Goal: Task Accomplishment & Management: Use online tool/utility

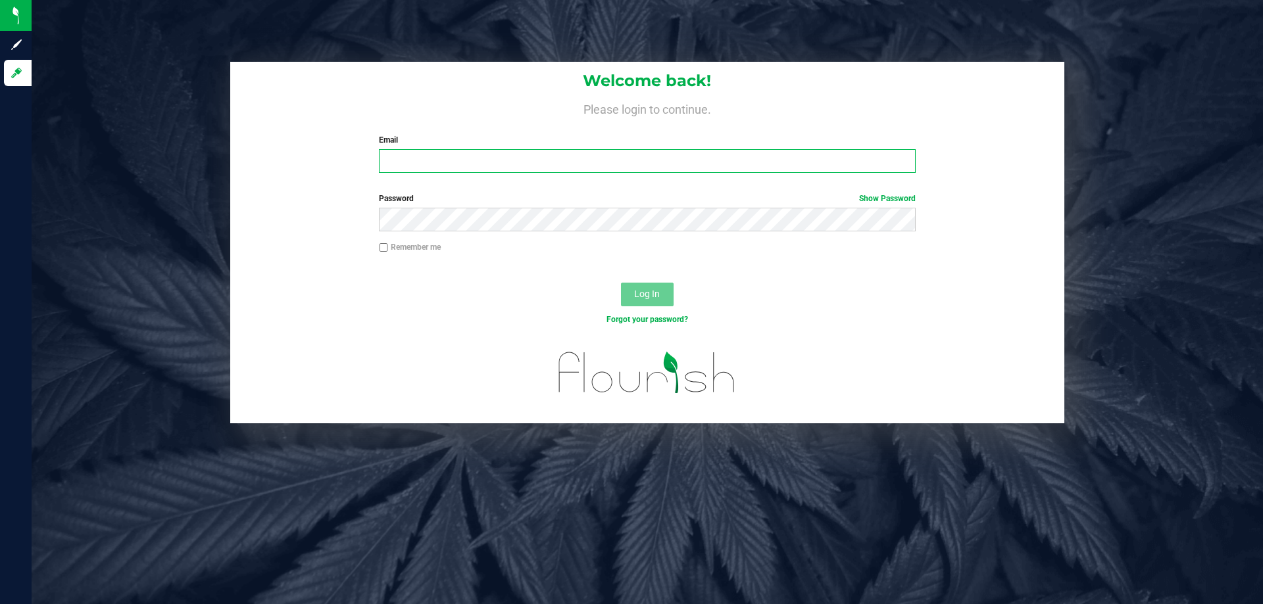
drag, startPoint x: 461, startPoint y: 153, endPoint x: 469, endPoint y: 153, distance: 7.9
click at [462, 153] on input "Email" at bounding box center [647, 161] width 536 height 24
type input "[EMAIL_ADDRESS][DOMAIN_NAME]"
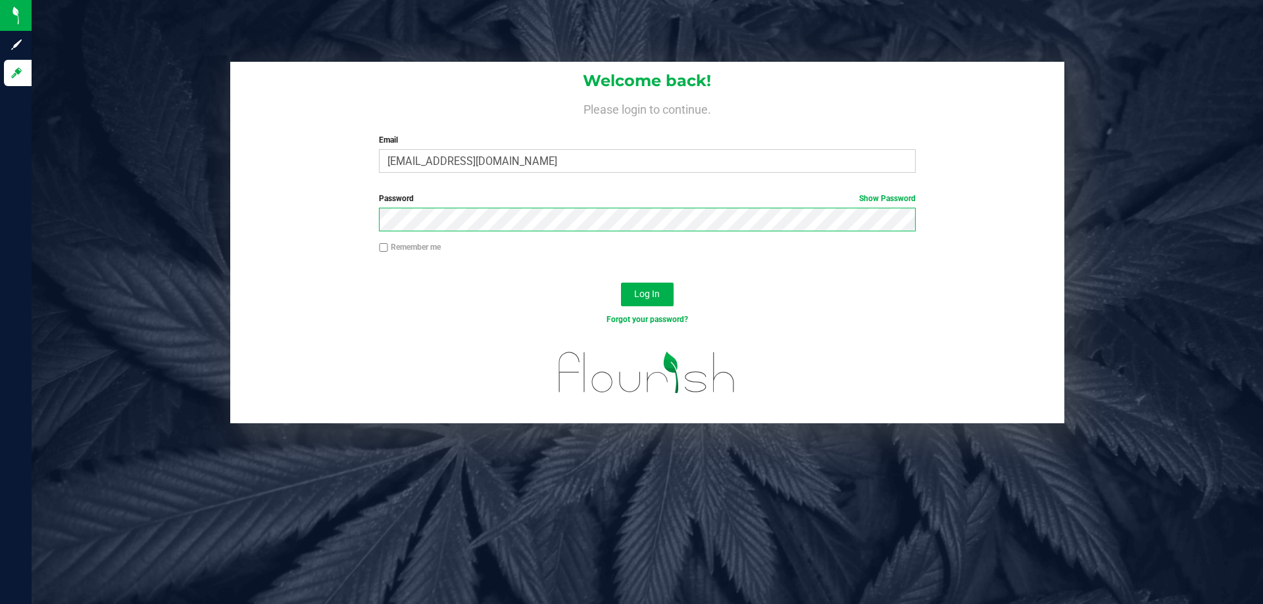
click at [621, 283] on button "Log In" at bounding box center [647, 295] width 53 height 24
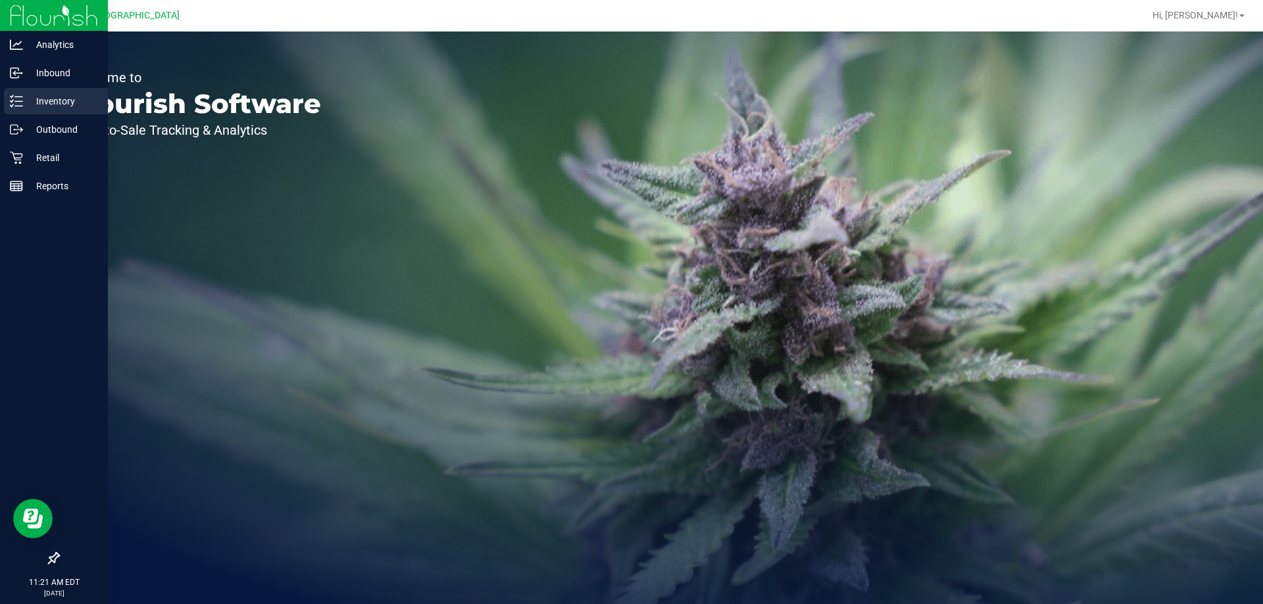
click at [35, 103] on p "Inventory" at bounding box center [62, 101] width 79 height 16
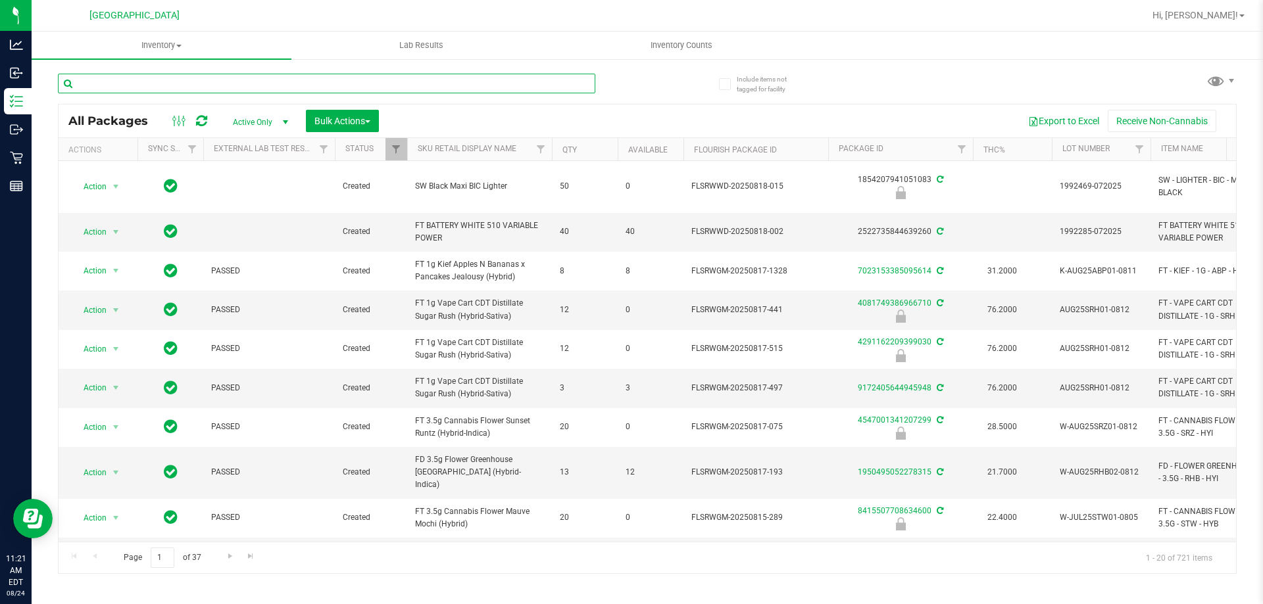
click at [204, 74] on input "text" at bounding box center [326, 84] width 537 height 20
type input "1032853276987023"
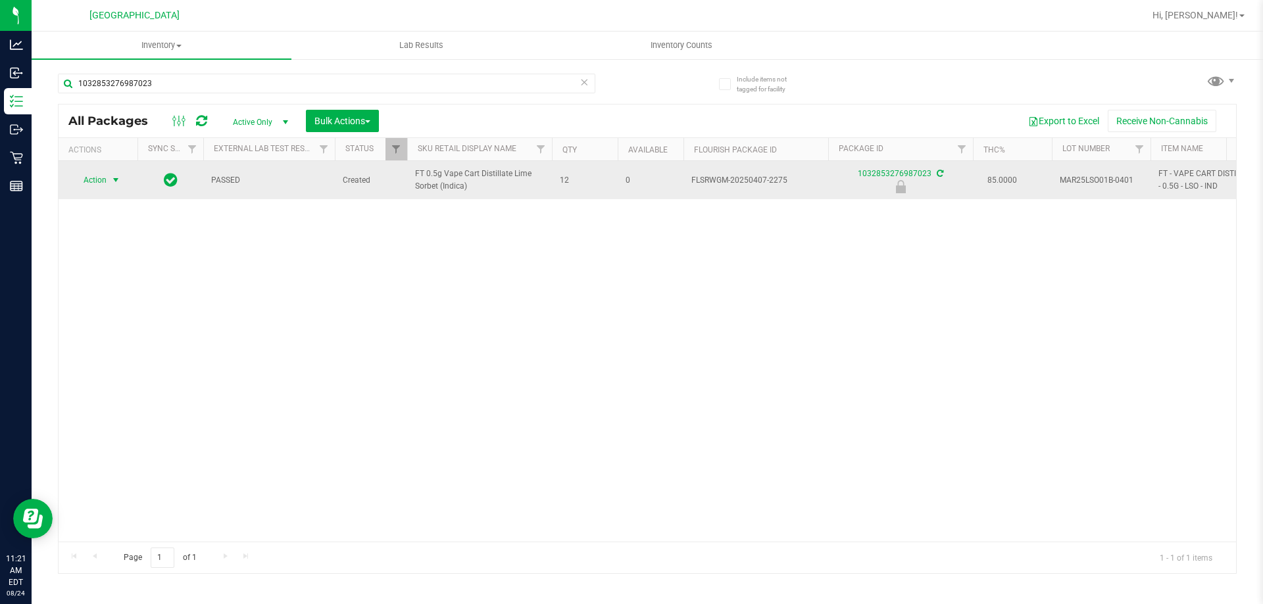
click at [101, 180] on span "Action" at bounding box center [90, 180] width 36 height 18
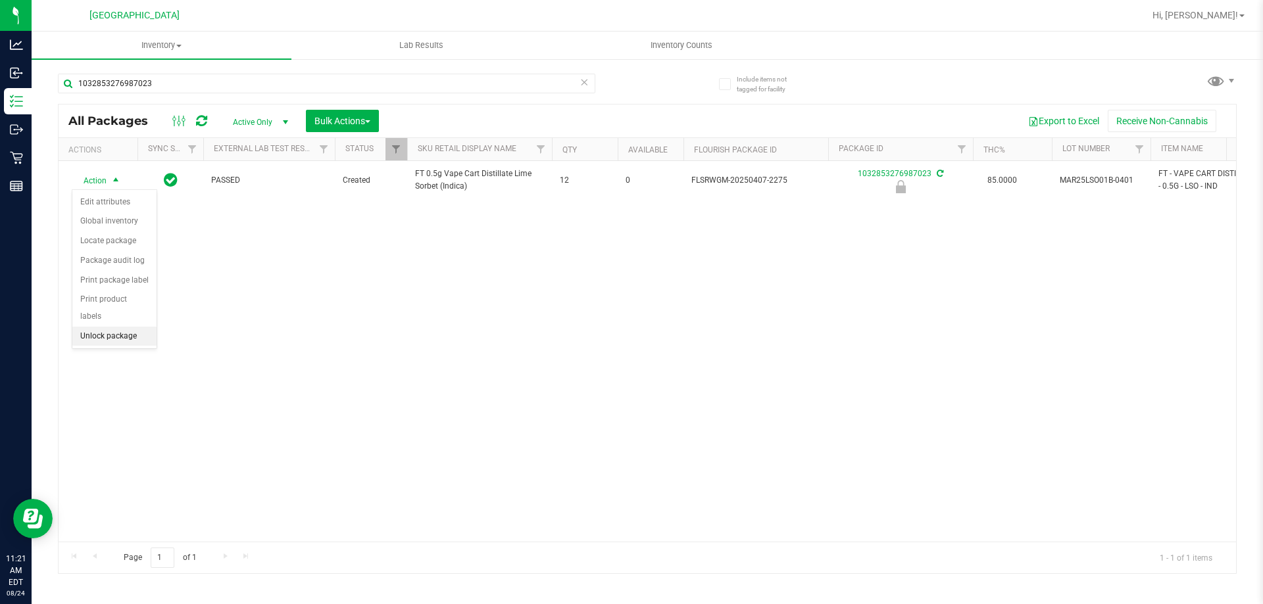
click at [101, 327] on li "Unlock package" at bounding box center [114, 337] width 84 height 20
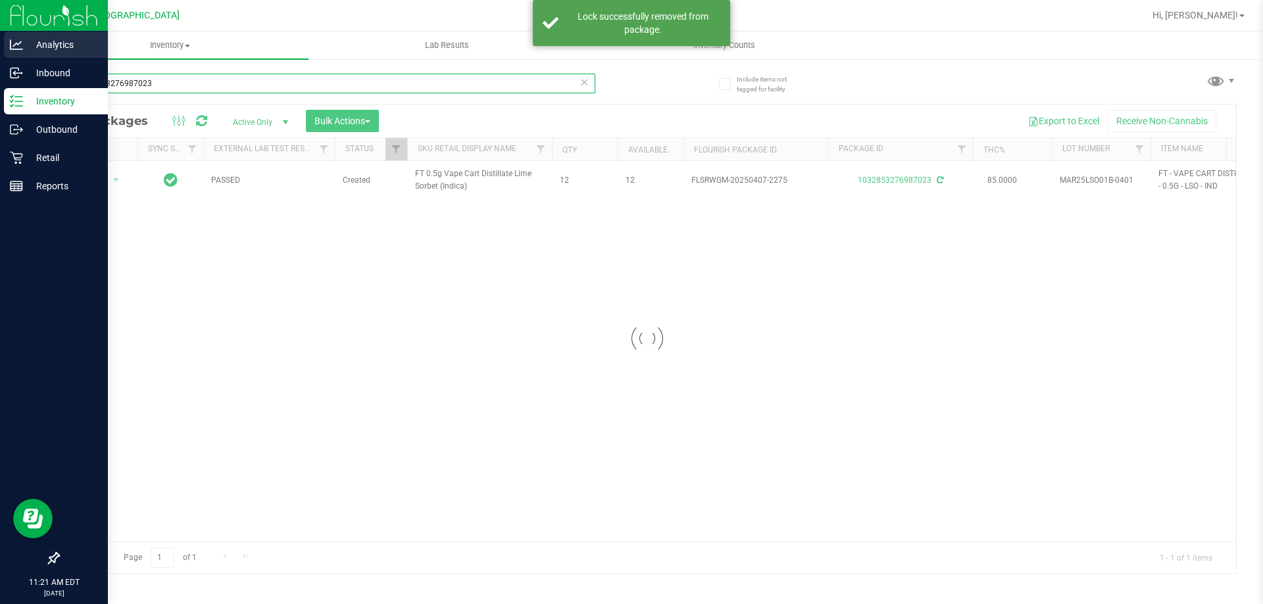
drag, startPoint x: 180, startPoint y: 85, endPoint x: 0, endPoint y: 34, distance: 186.9
click at [0, 34] on div "Analytics Inbound Inventory Outbound Retail Reports 11:21 AM EDT [DATE] 08/24 […" at bounding box center [631, 302] width 1263 height 604
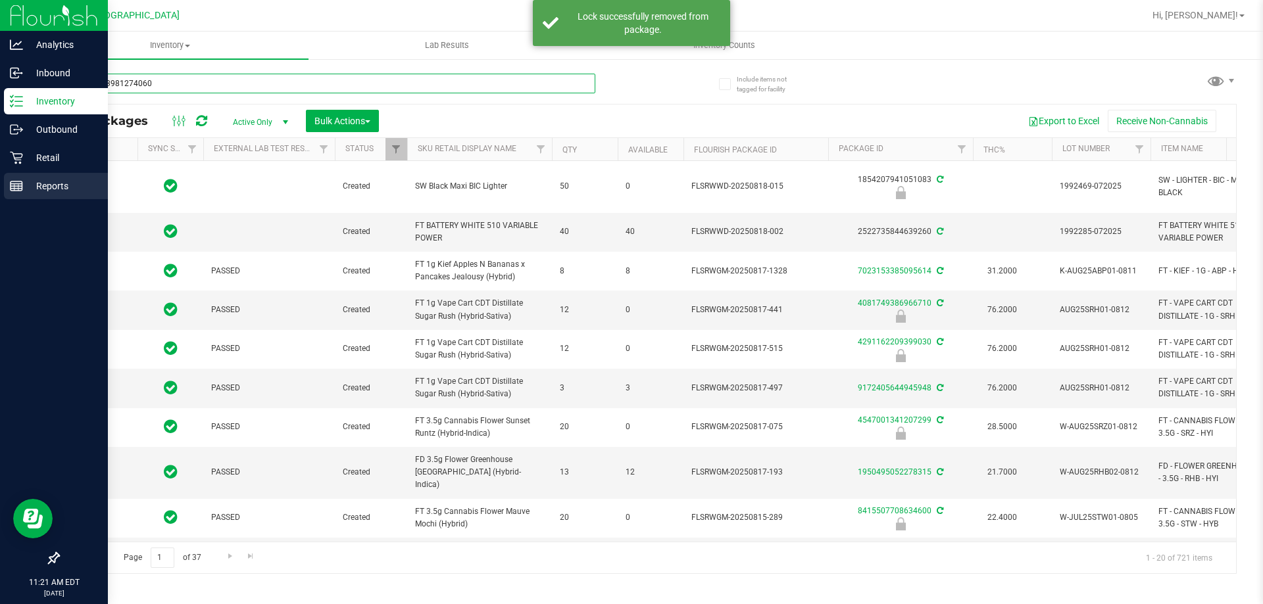
type input "5762353981274060"
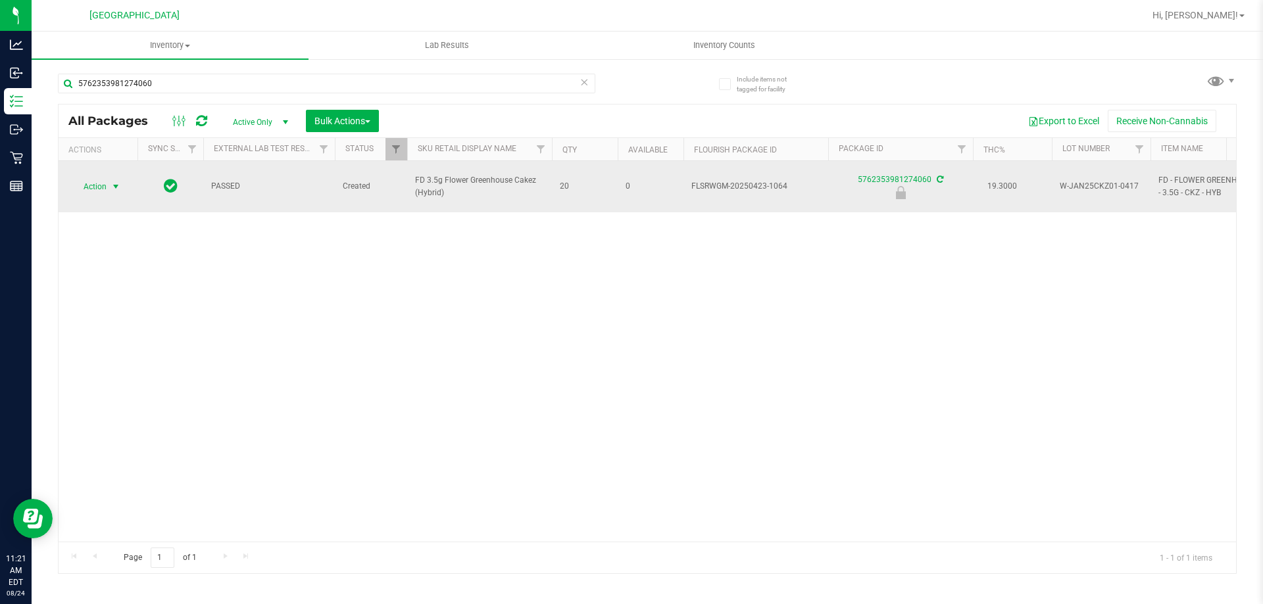
click at [102, 180] on span "Action" at bounding box center [90, 187] width 36 height 18
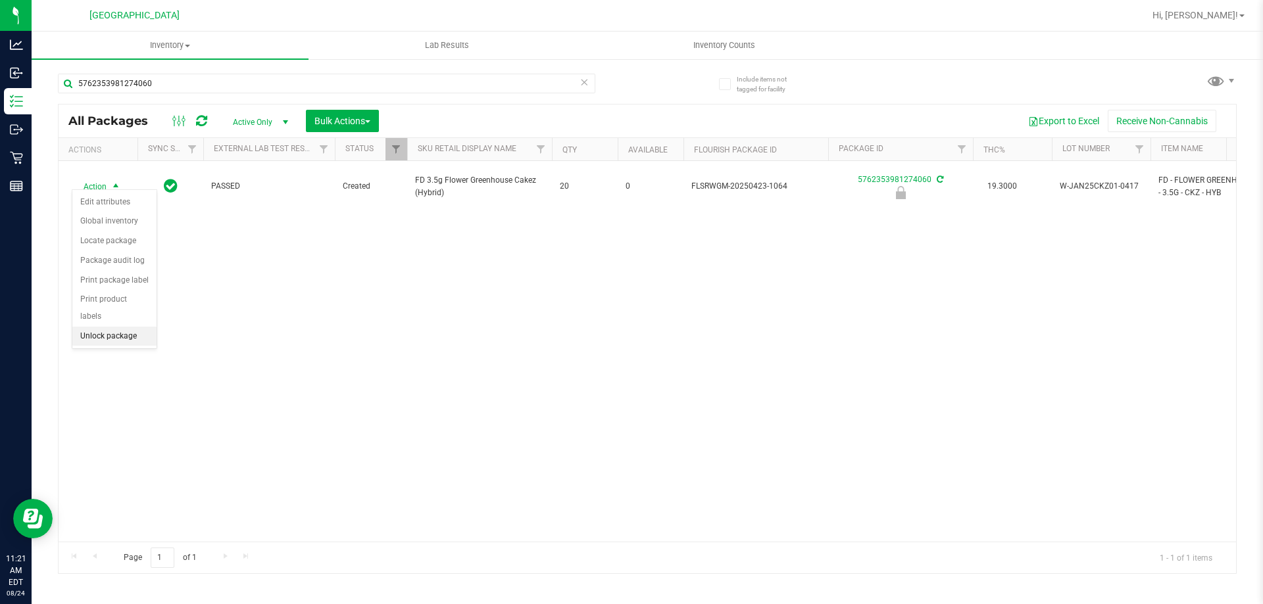
click at [122, 327] on li "Unlock package" at bounding box center [114, 337] width 84 height 20
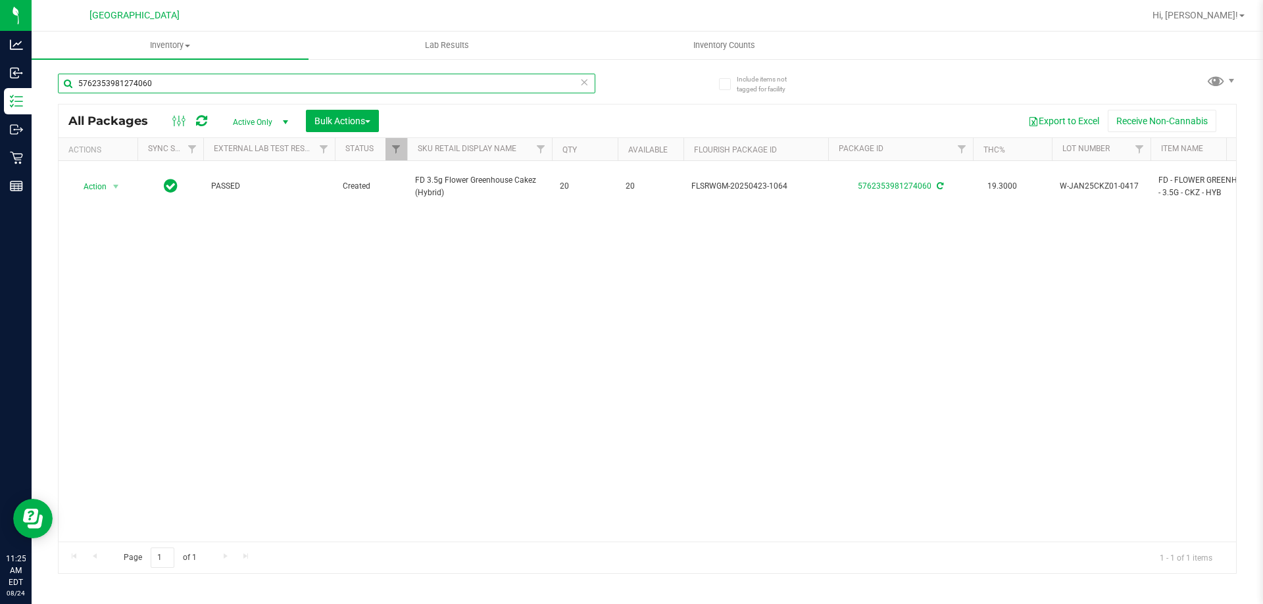
click at [260, 80] on input "5762353981274060" at bounding box center [326, 84] width 537 height 20
type input "t17"
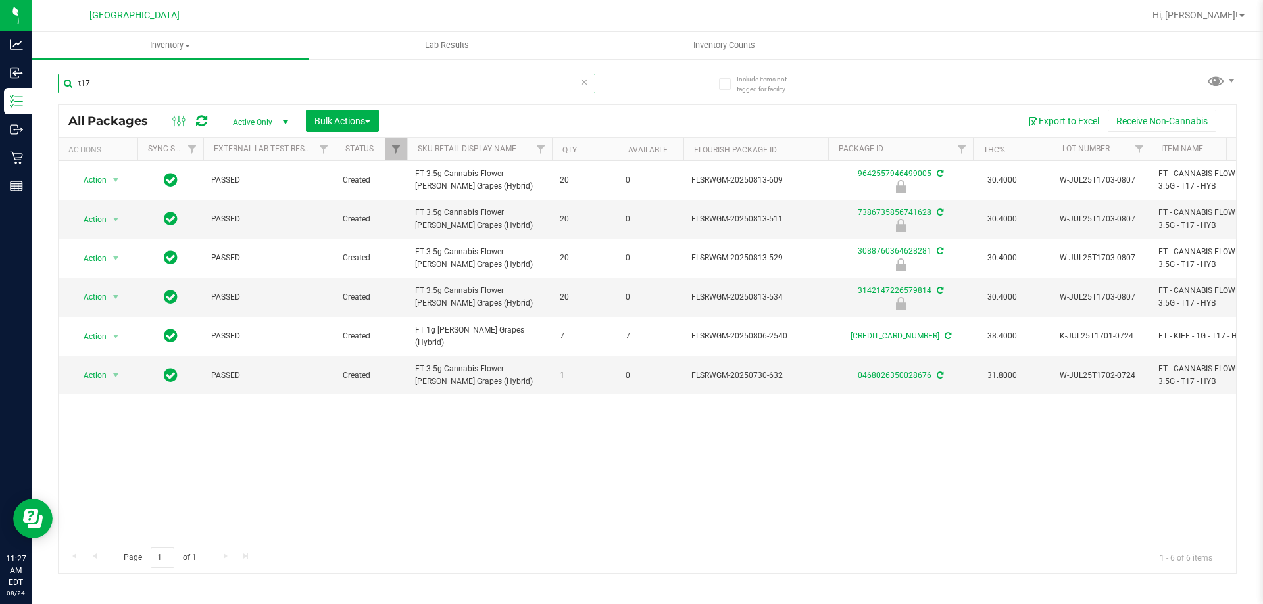
drag, startPoint x: 157, startPoint y: 77, endPoint x: 44, endPoint y: 80, distance: 112.5
click at [44, 80] on div "Include items not tagged for facility t17 All Packages Active Only Active Only …" at bounding box center [647, 258] width 1231 height 401
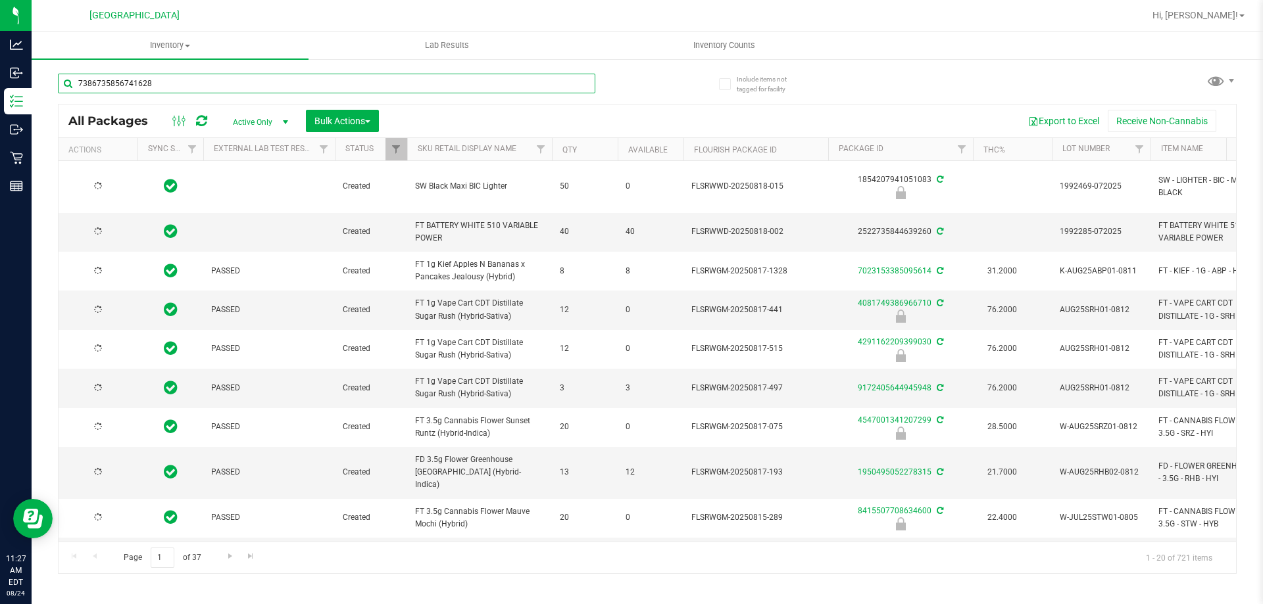
type input "7386735856741628"
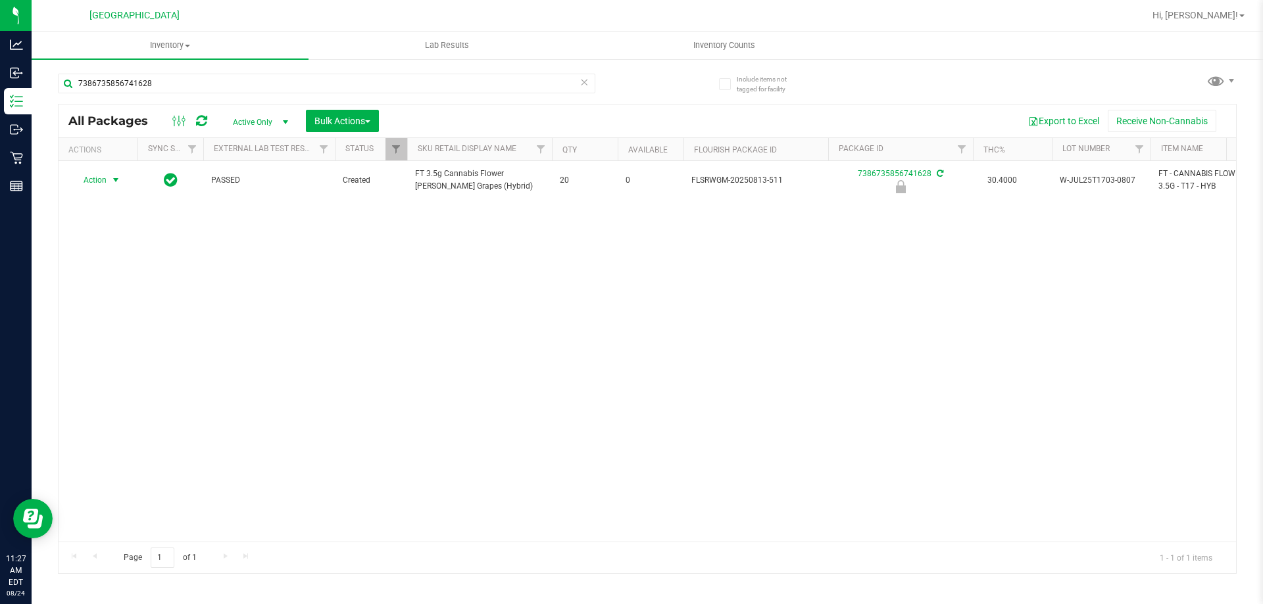
click at [104, 180] on span "Action" at bounding box center [90, 180] width 36 height 18
click at [100, 327] on li "Unlock package" at bounding box center [114, 337] width 84 height 20
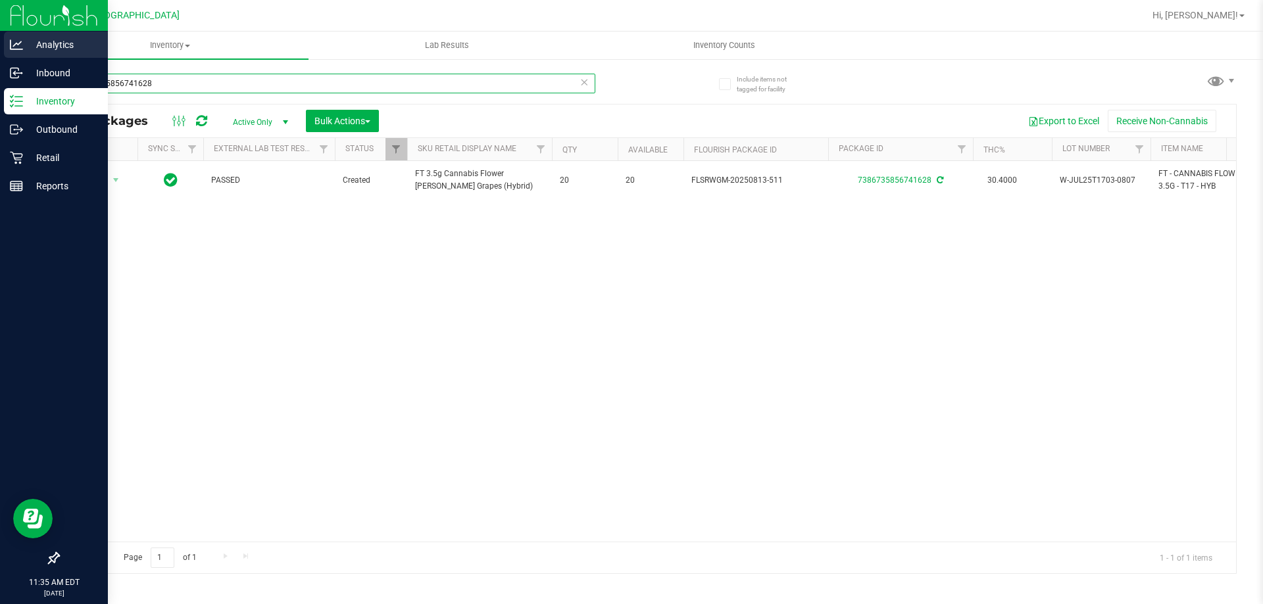
drag, startPoint x: 166, startPoint y: 87, endPoint x: 0, endPoint y: 48, distance: 170.9
click at [0, 51] on div "Analytics Inbound Inventory Outbound Retail Reports 11:35 AM EDT [DATE] 08/24 […" at bounding box center [631, 302] width 1263 height 604
type input "3928665890548774"
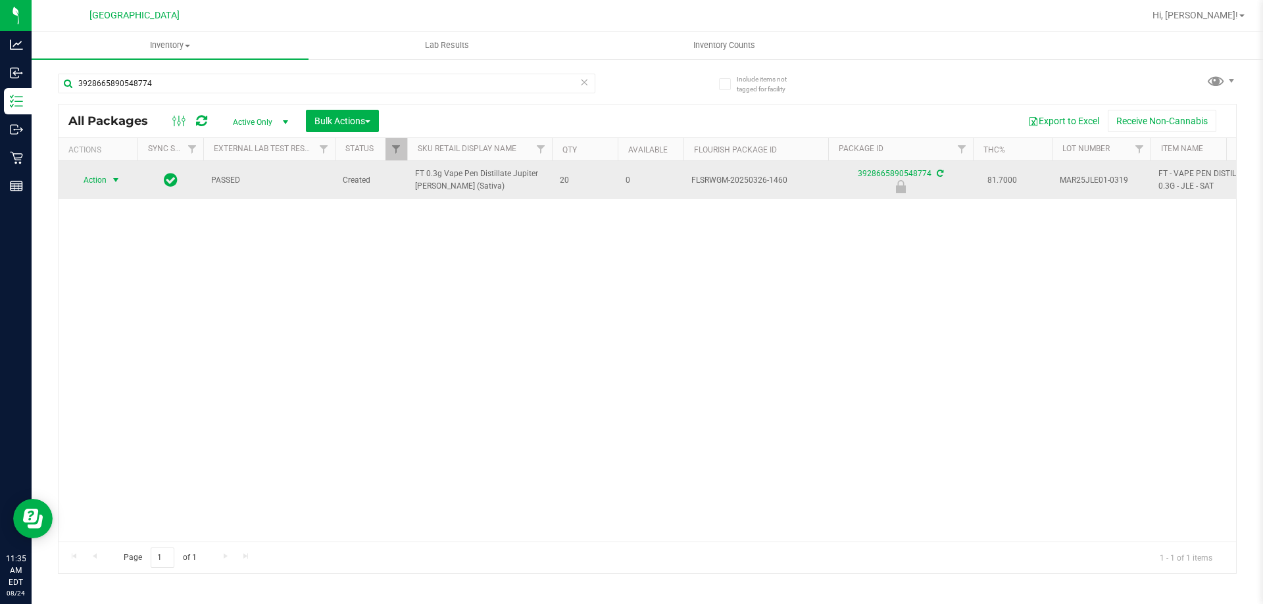
click at [103, 168] on td "Action Action Edit attributes Global inventory Locate package Package audit log…" at bounding box center [98, 180] width 79 height 38
click at [108, 181] on span "select" at bounding box center [116, 180] width 16 height 18
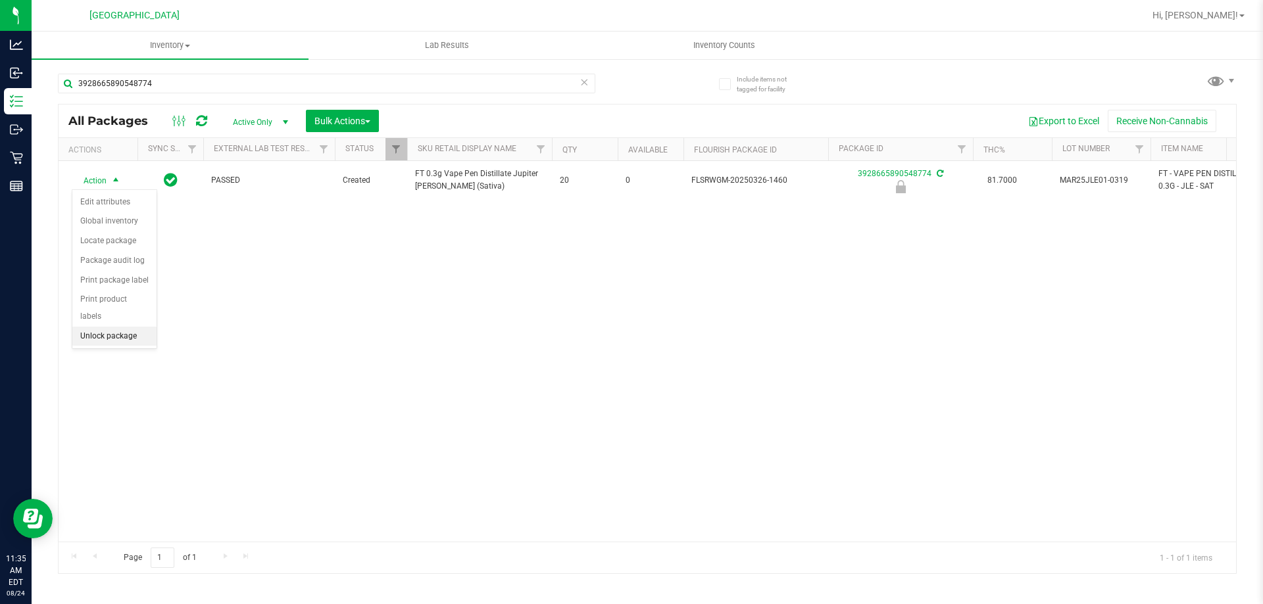
click at [139, 327] on li "Unlock package" at bounding box center [114, 337] width 84 height 20
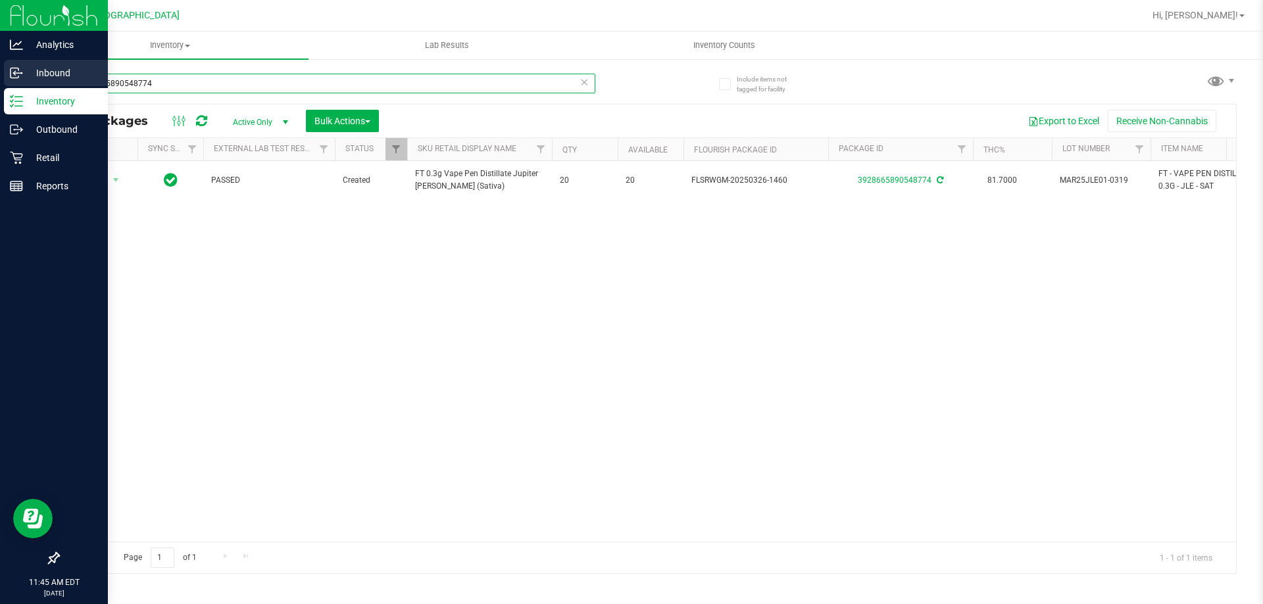
drag, startPoint x: 182, startPoint y: 76, endPoint x: 22, endPoint y: 84, distance: 160.0
click at [22, 84] on div "Analytics Inbound Inventory Outbound Retail Reports 11:45 AM EDT [DATE] 08/24 […" at bounding box center [631, 302] width 1263 height 604
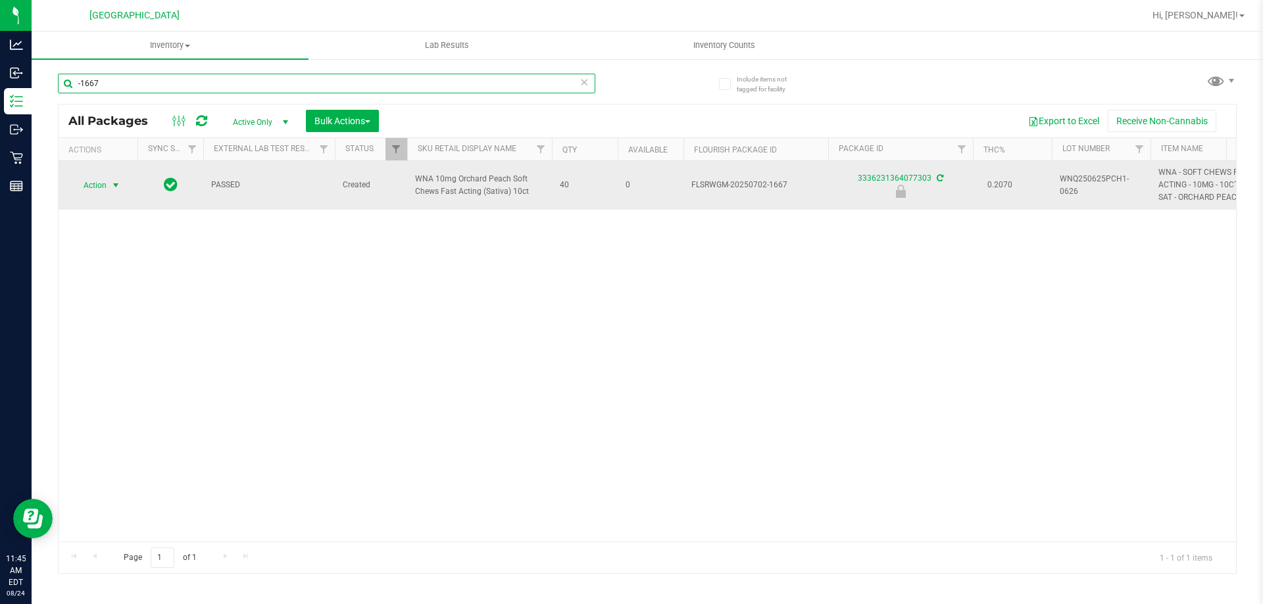
type input "-1667"
click at [109, 188] on span "select" at bounding box center [116, 185] width 16 height 18
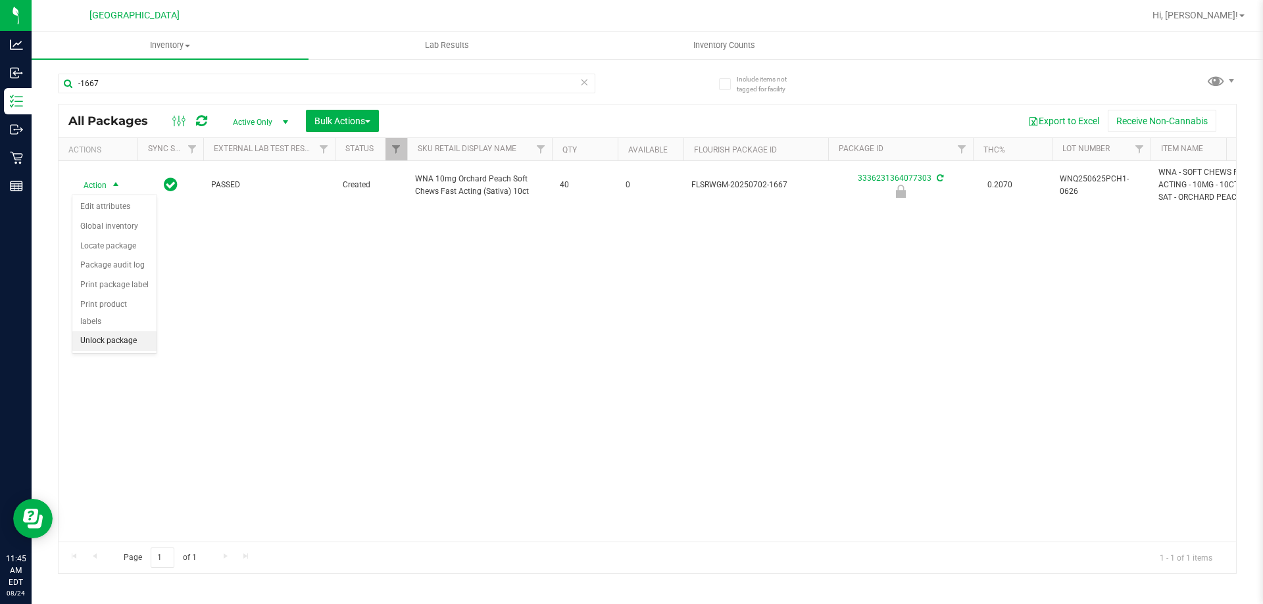
click at [125, 331] on li "Unlock package" at bounding box center [114, 341] width 84 height 20
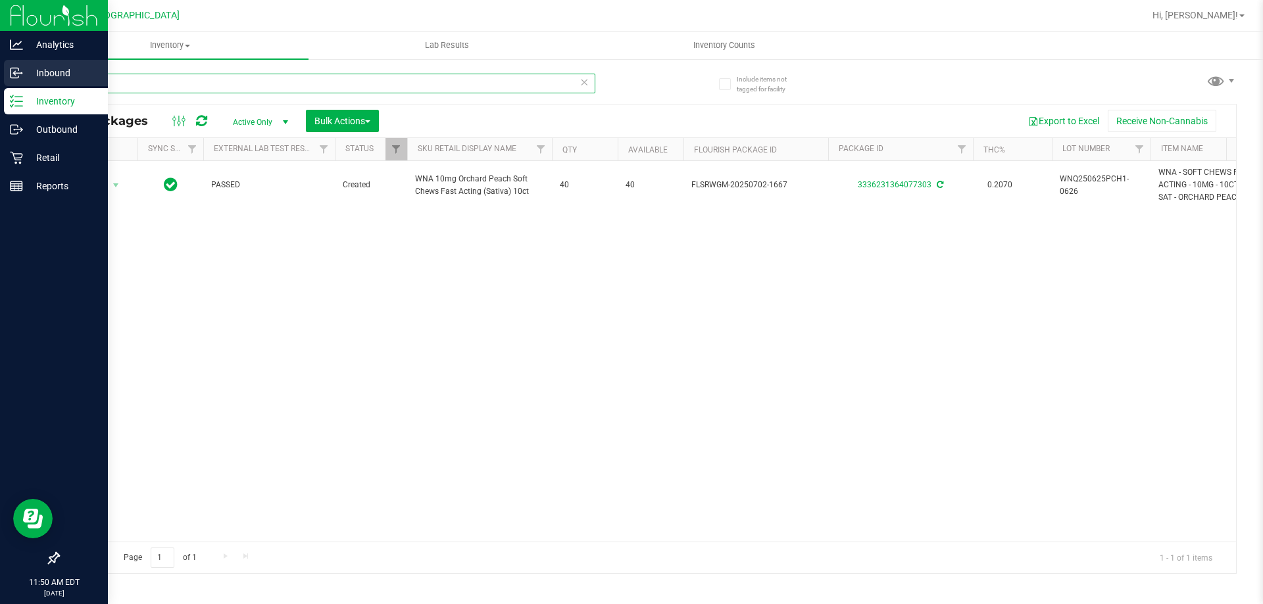
drag, startPoint x: 197, startPoint y: 88, endPoint x: 0, endPoint y: 76, distance: 197.0
click at [0, 76] on div "Analytics Inbound Inventory Outbound Retail Reports 11:50 AM EDT [DATE] 08/24 […" at bounding box center [631, 302] width 1263 height 604
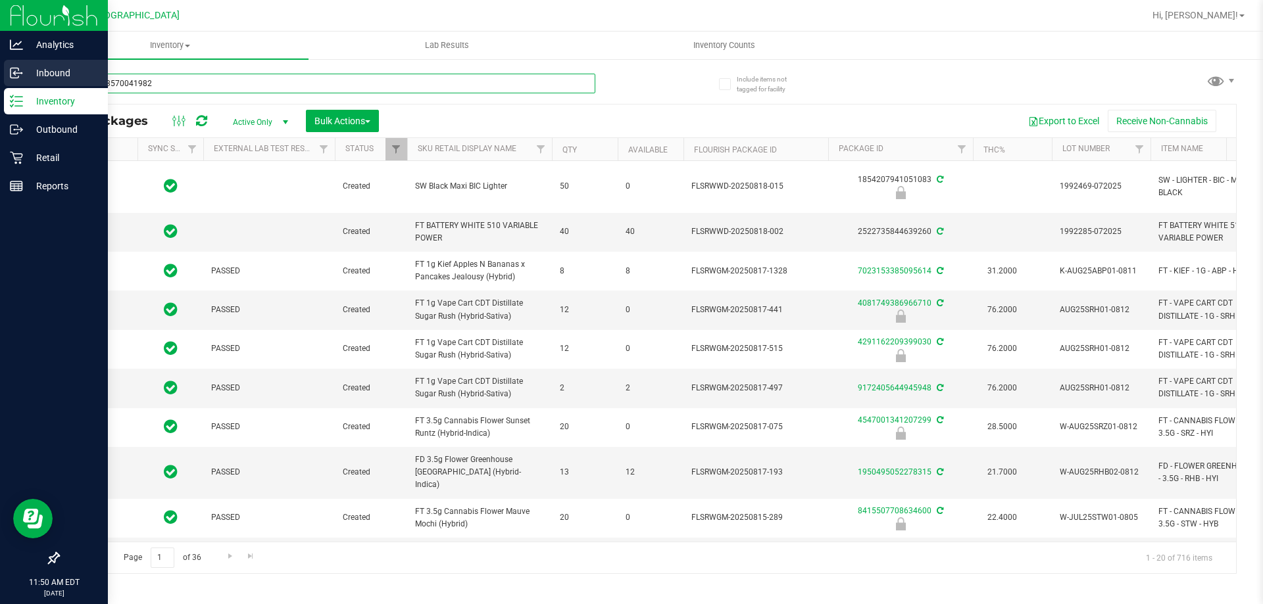
type input "5231223570041982"
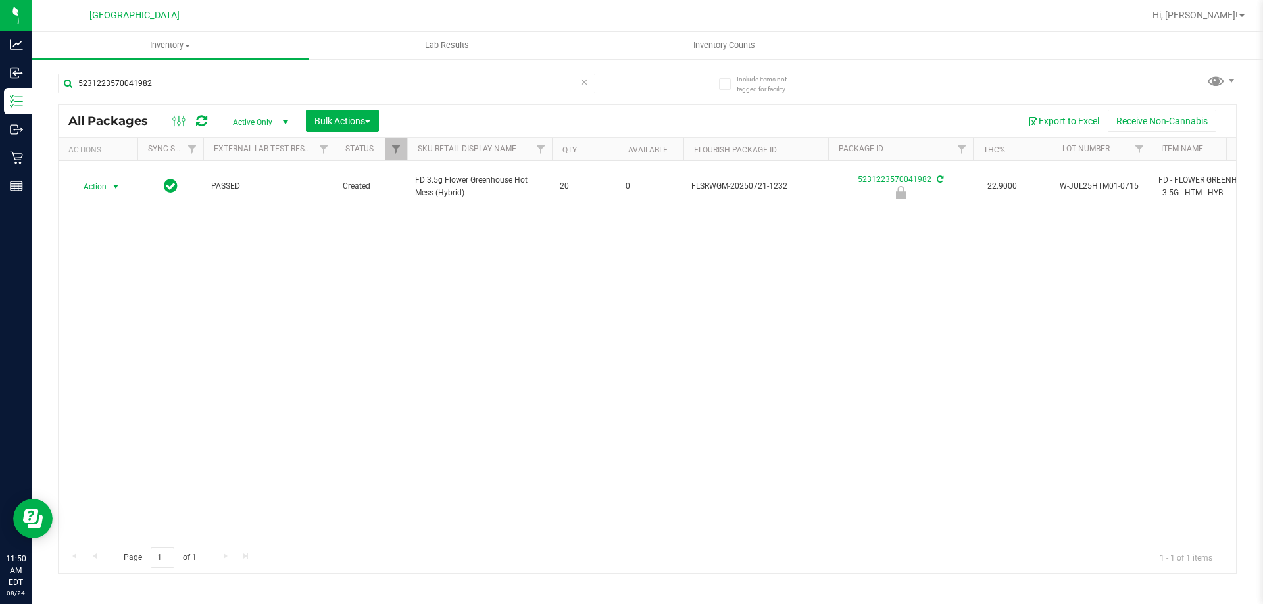
click at [104, 186] on span "Action" at bounding box center [90, 187] width 36 height 18
click at [123, 327] on li "Unlock package" at bounding box center [114, 337] width 84 height 20
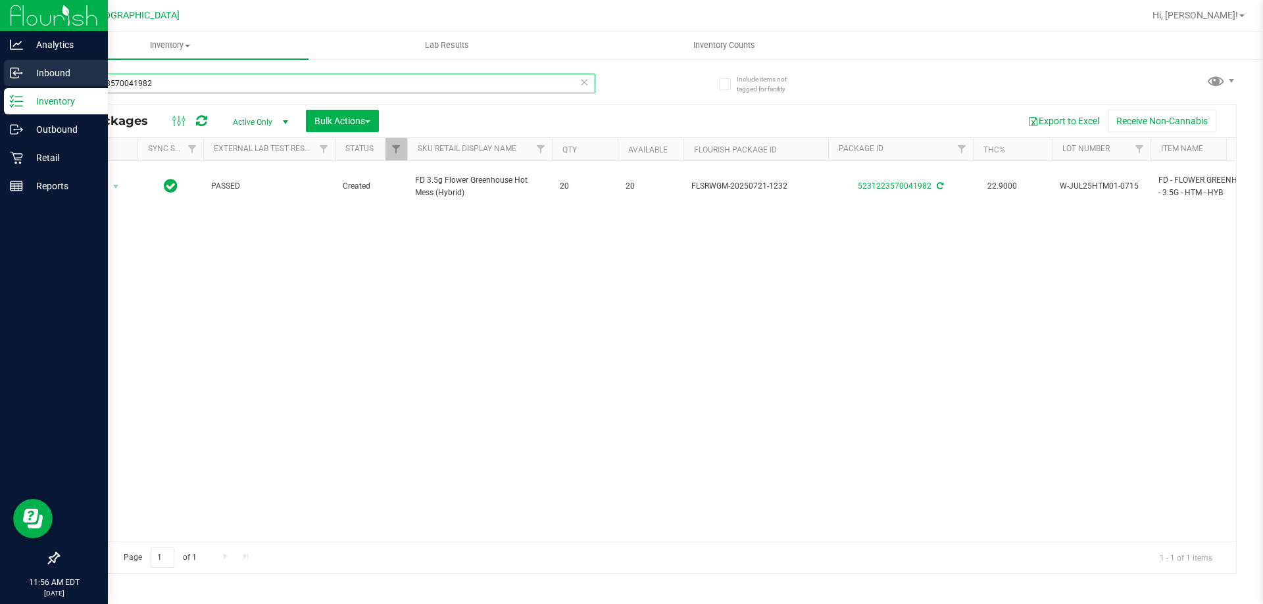
drag, startPoint x: 182, startPoint y: 85, endPoint x: 0, endPoint y: 82, distance: 181.5
click at [0, 82] on div "Analytics Inbound Inventory Outbound Retail Reports 11:56 AM EDT [DATE] 08/24 […" at bounding box center [631, 302] width 1263 height 604
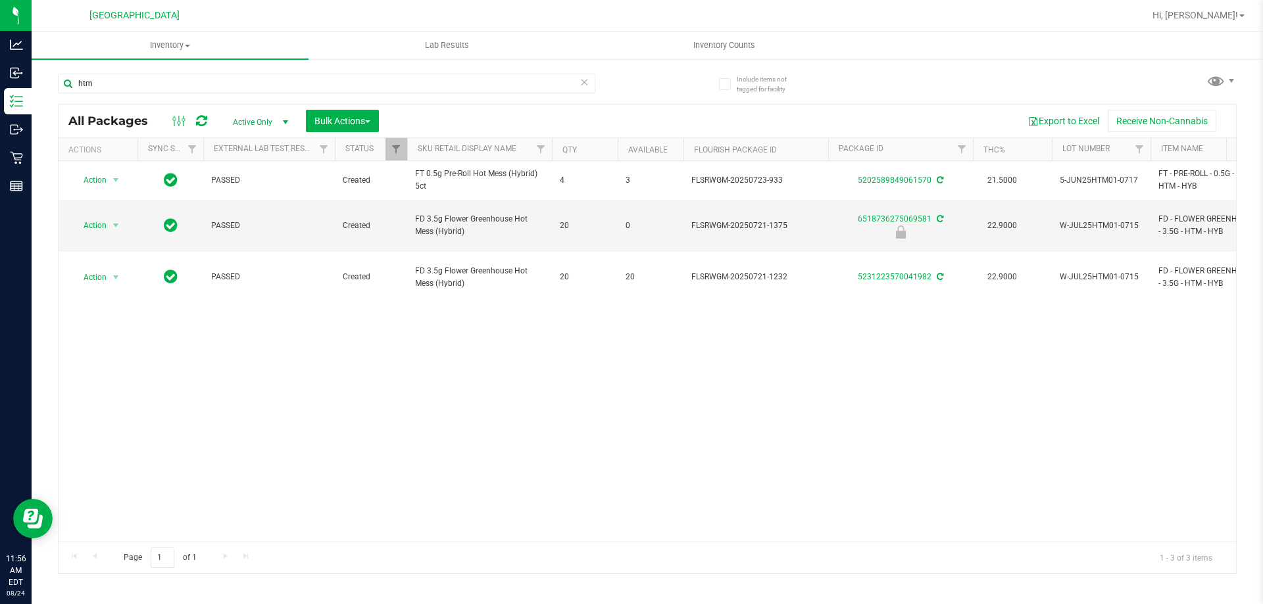
click at [428, 328] on div "Action Action Adjust qty Create package Edit attributes Global inventory Locate…" at bounding box center [647, 351] width 1177 height 381
click at [525, 317] on div "Action Action Adjust qty Create package Edit attributes Global inventory Locate…" at bounding box center [647, 351] width 1177 height 381
click at [208, 79] on input "htm" at bounding box center [326, 84] width 537 height 20
type input "h"
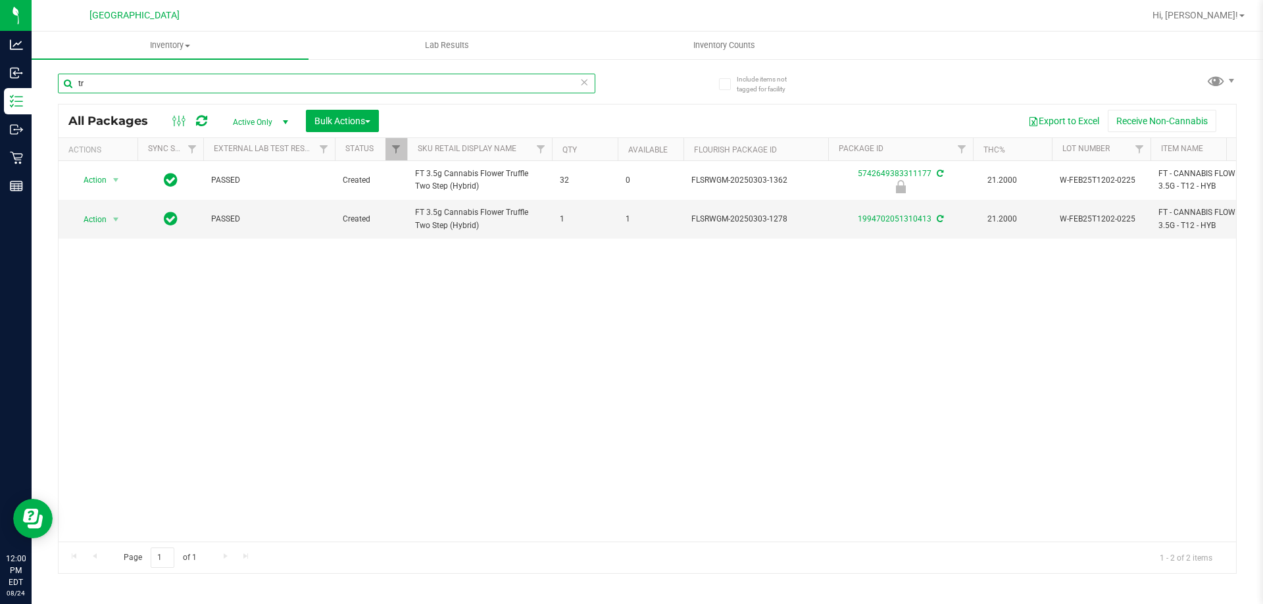
type input "t"
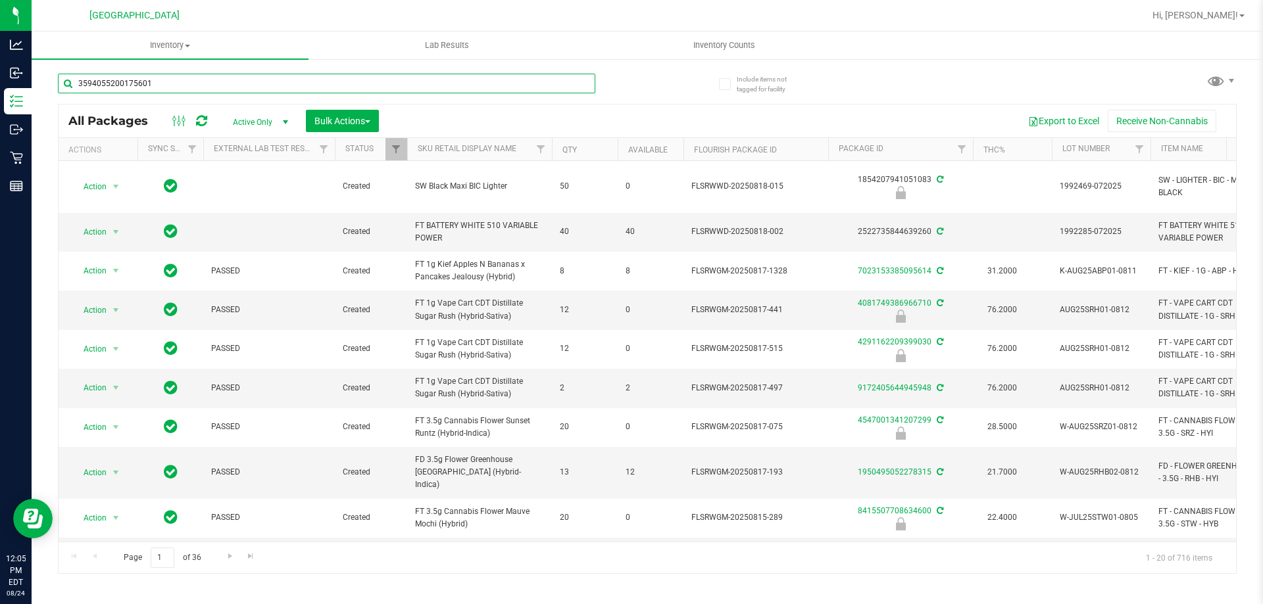
type input "3594055200175601"
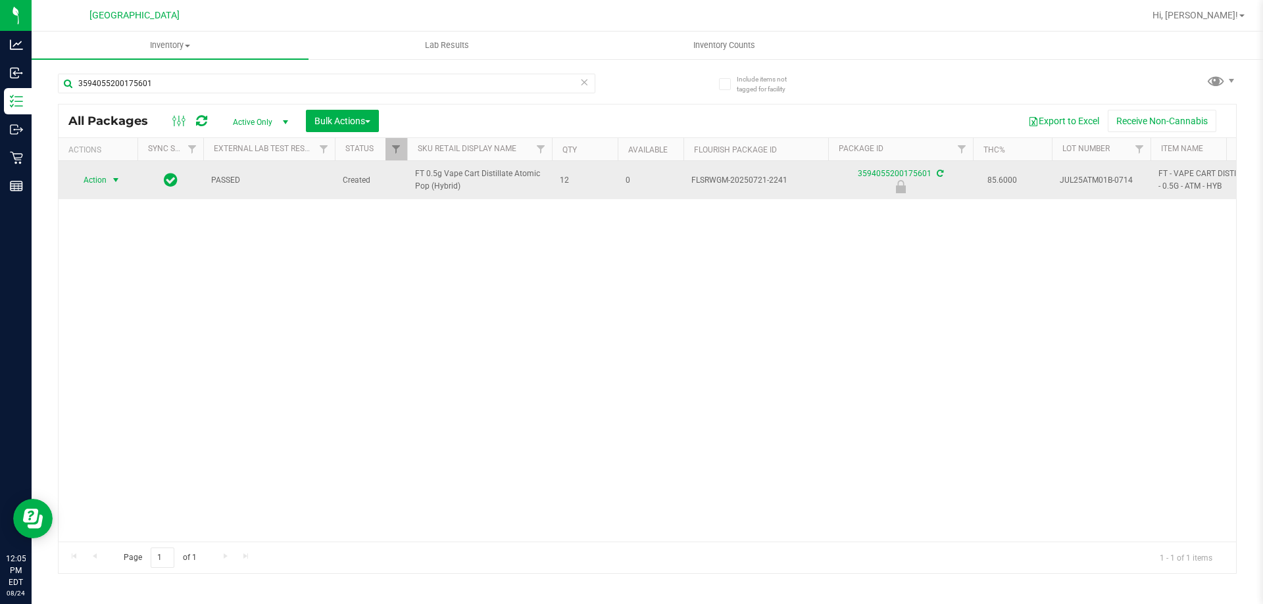
click at [91, 179] on span "Action" at bounding box center [90, 180] width 36 height 18
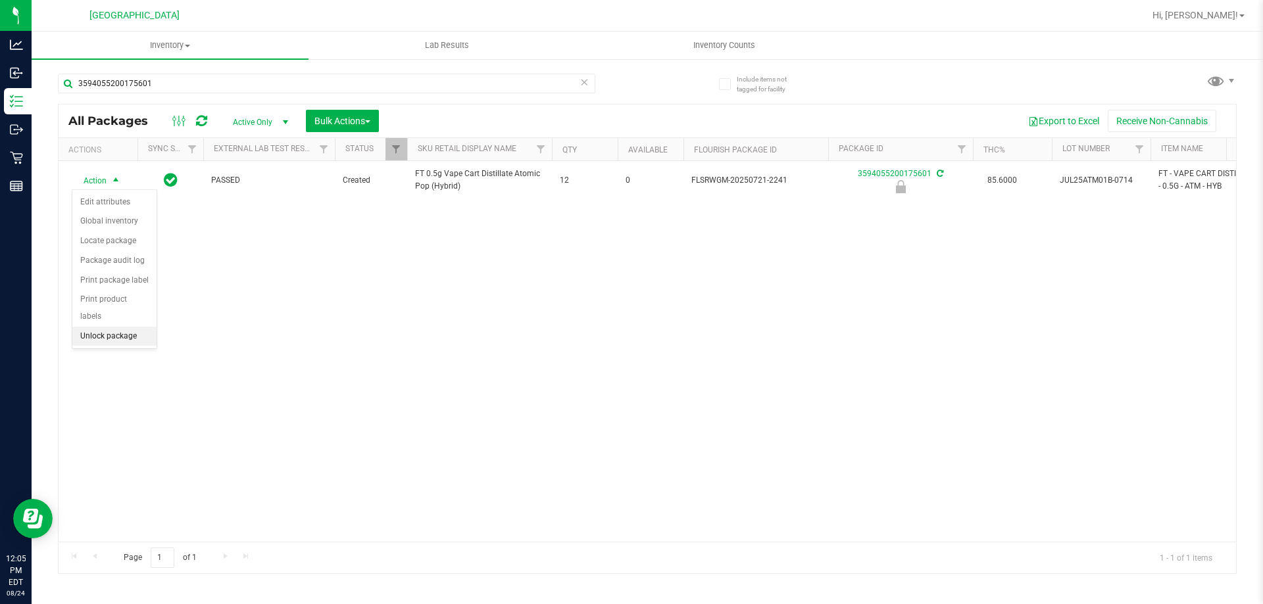
click at [132, 327] on li "Unlock package" at bounding box center [114, 337] width 84 height 20
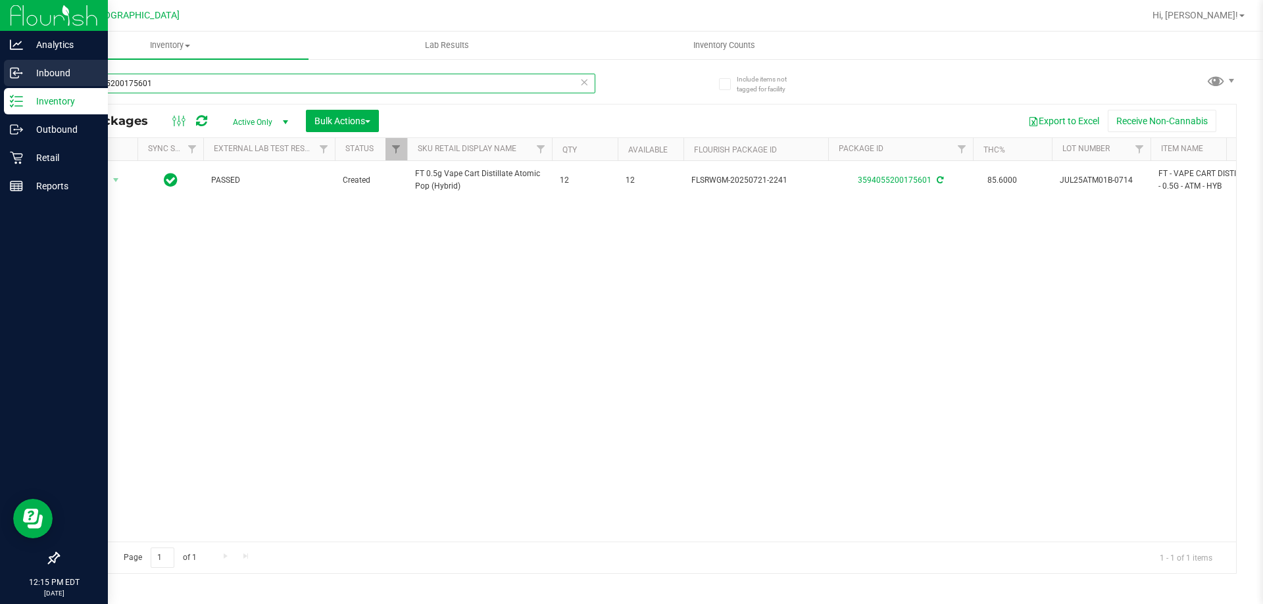
drag, startPoint x: 169, startPoint y: 87, endPoint x: 0, endPoint y: 87, distance: 169.0
click at [0, 87] on div "Analytics Inbound Inventory Outbound Retail Reports 12:15 PM EDT [DATE] 08/24 […" at bounding box center [631, 302] width 1263 height 604
type input "8843968769152928"
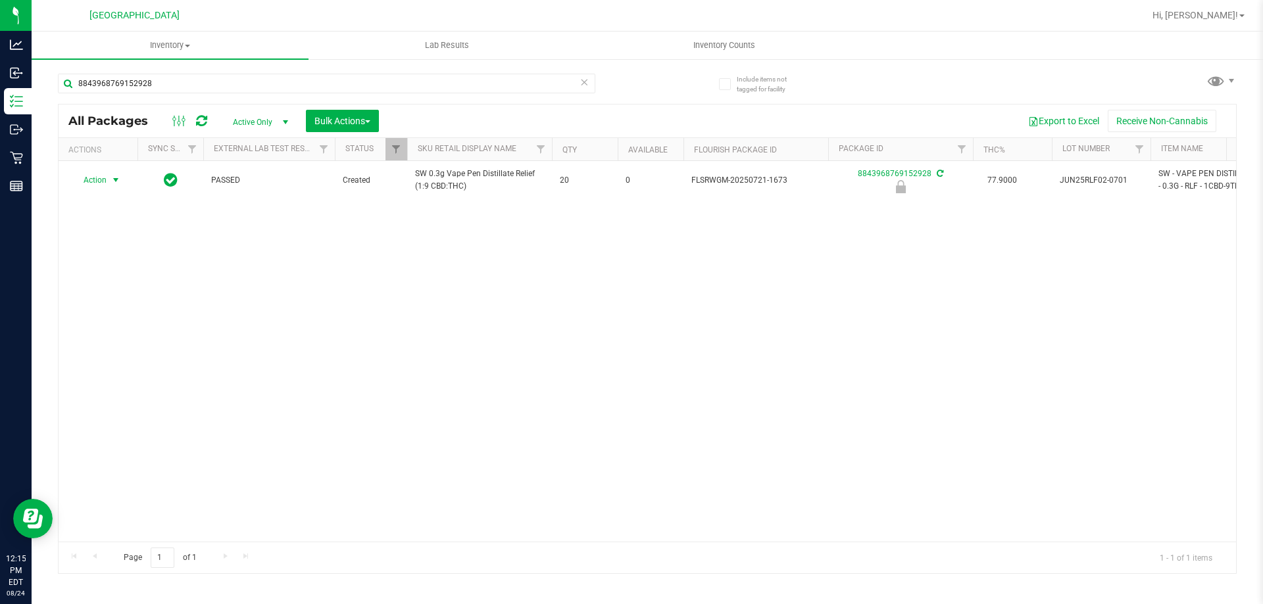
click at [94, 184] on span "Action" at bounding box center [90, 180] width 36 height 18
click at [128, 327] on li "Unlock package" at bounding box center [114, 337] width 84 height 20
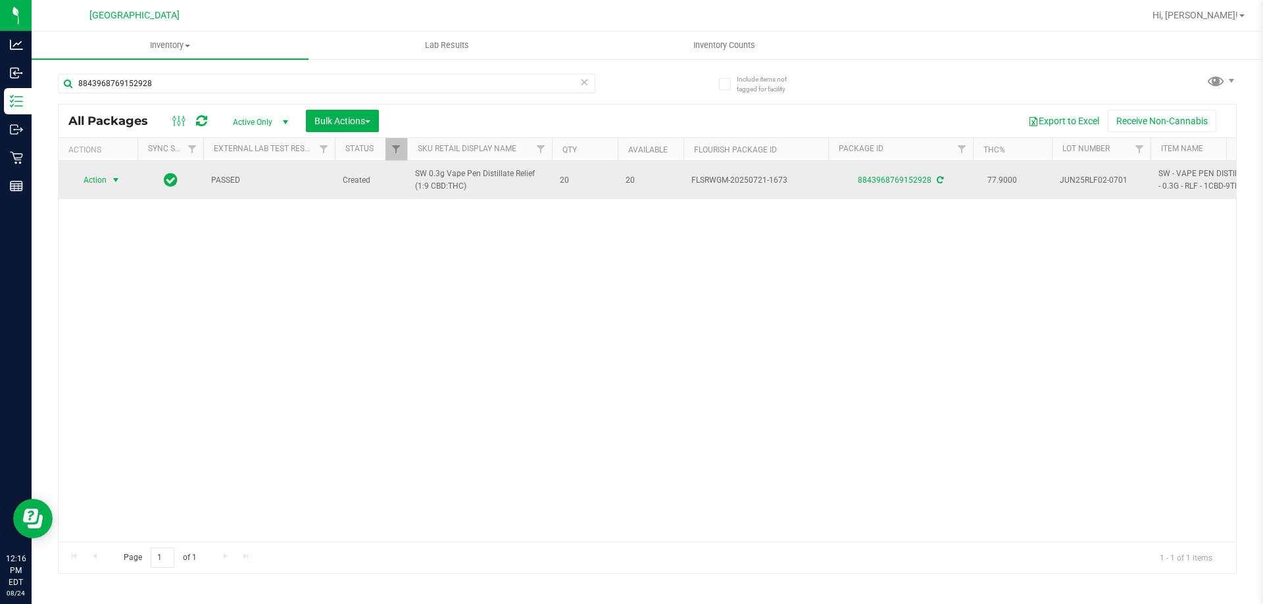
click at [103, 182] on span "Action" at bounding box center [90, 180] width 36 height 18
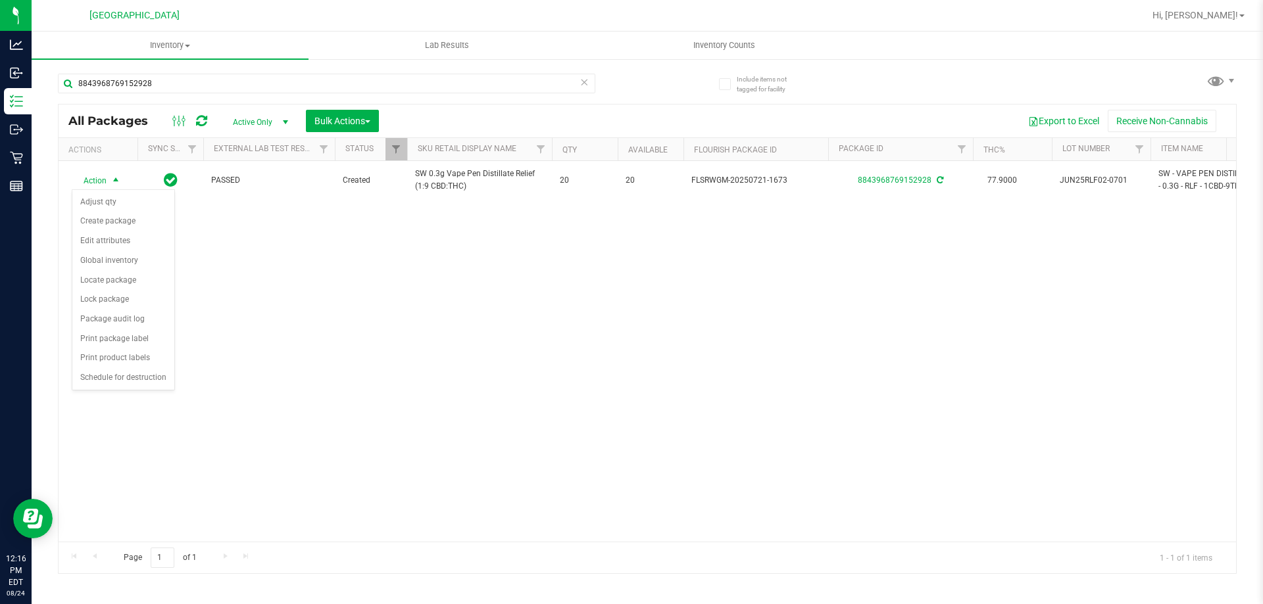
click at [254, 281] on div "Action Action Adjust qty Create package Edit attributes Global inventory Locate…" at bounding box center [647, 351] width 1177 height 381
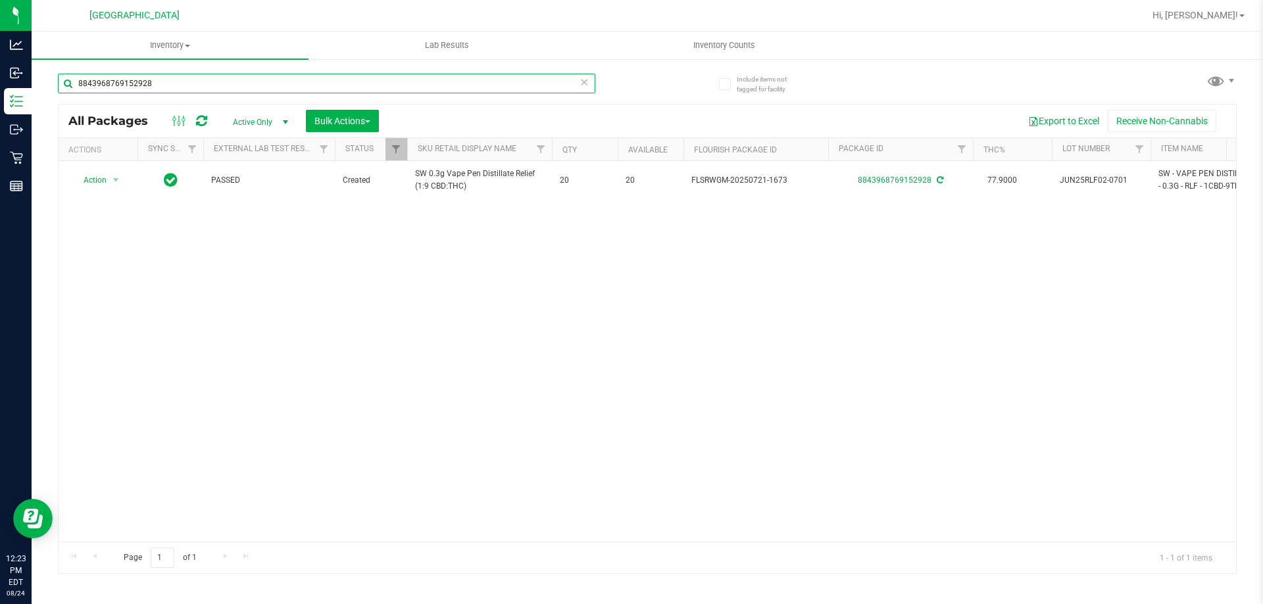
click at [237, 81] on input "8843968769152928" at bounding box center [326, 84] width 537 height 20
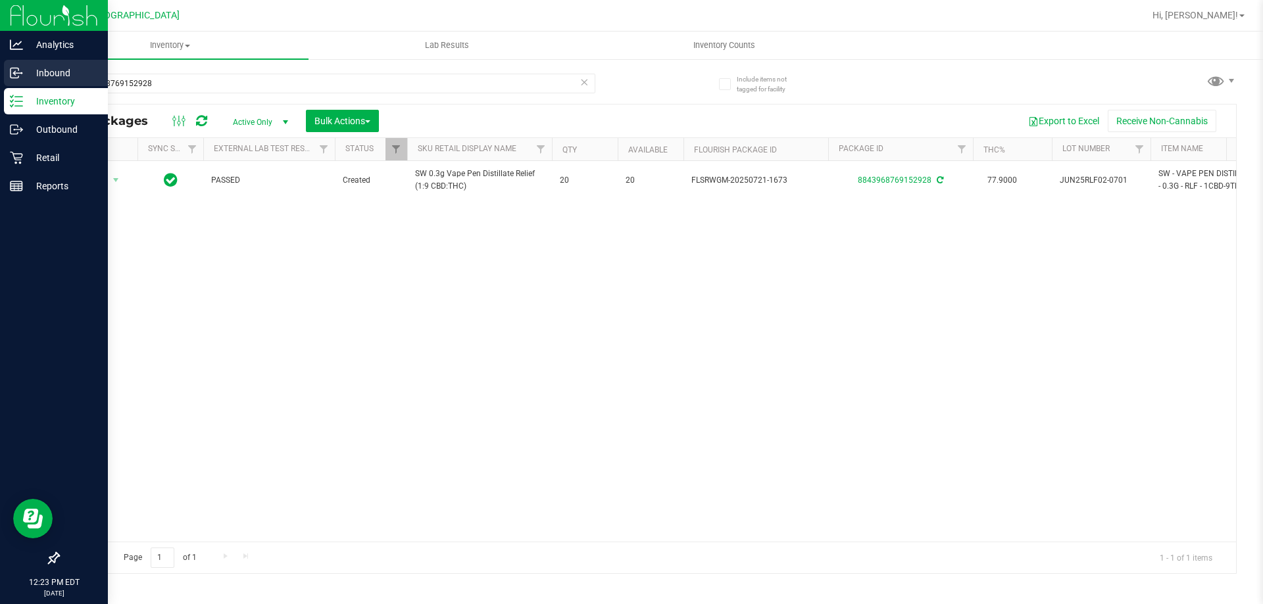
drag, startPoint x: 0, startPoint y: 70, endPoint x: 12, endPoint y: 76, distance: 13.0
click at [0, 70] on link "Inbound" at bounding box center [54, 74] width 108 height 28
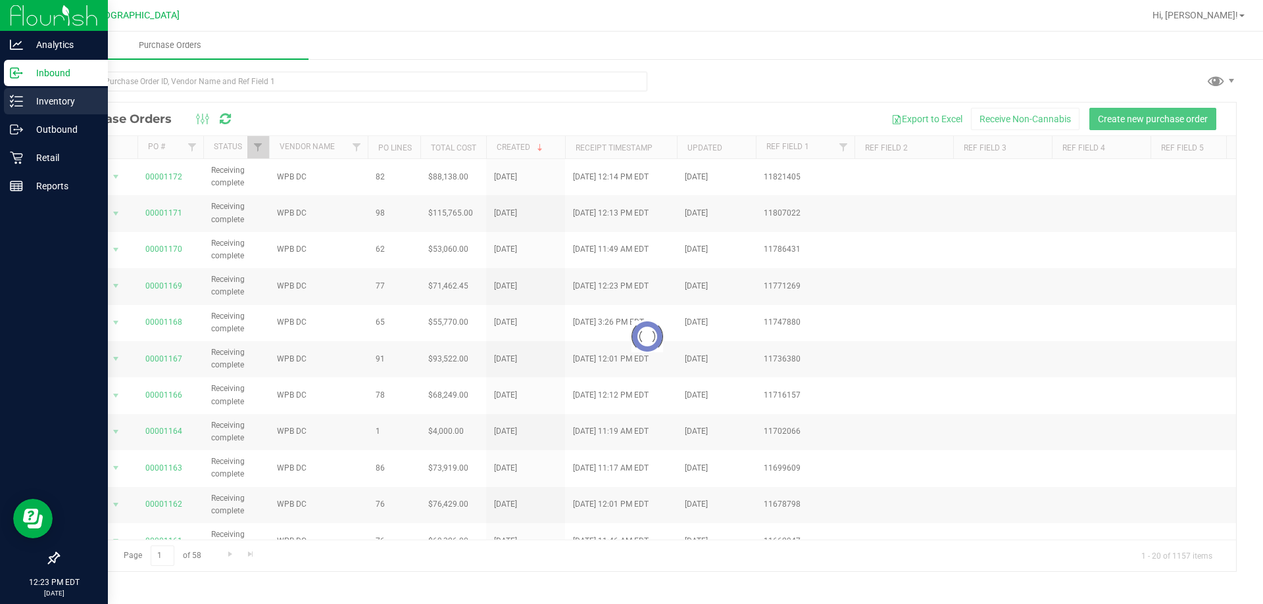
click at [27, 97] on p "Inventory" at bounding box center [62, 101] width 79 height 16
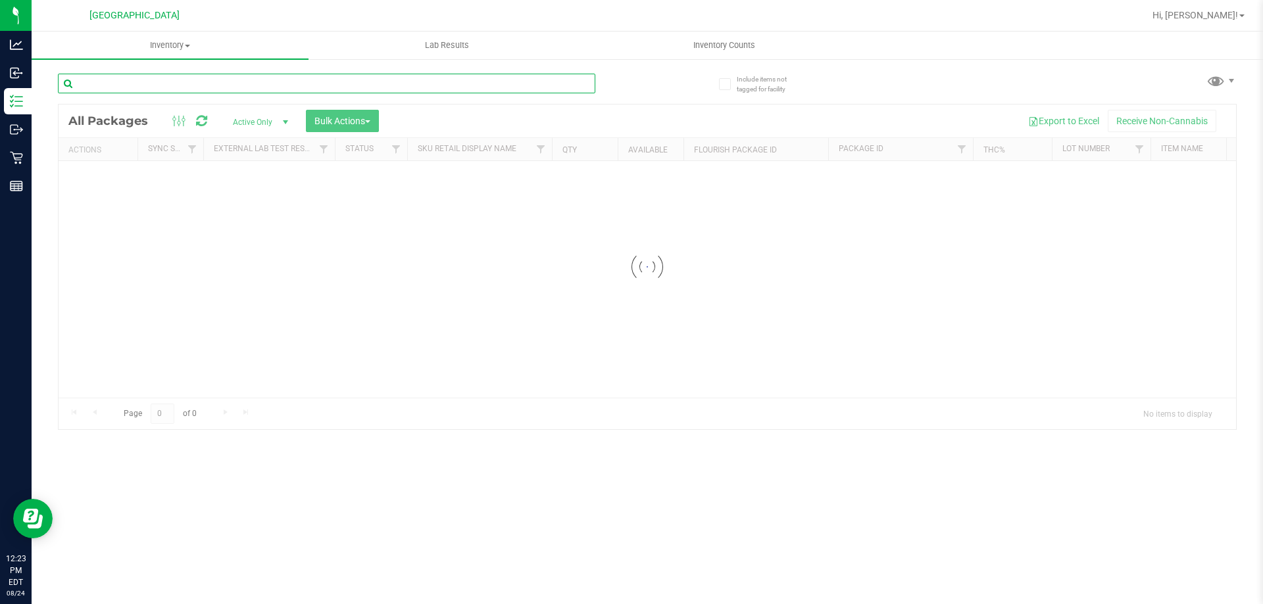
click at [143, 84] on input "text" at bounding box center [326, 84] width 537 height 20
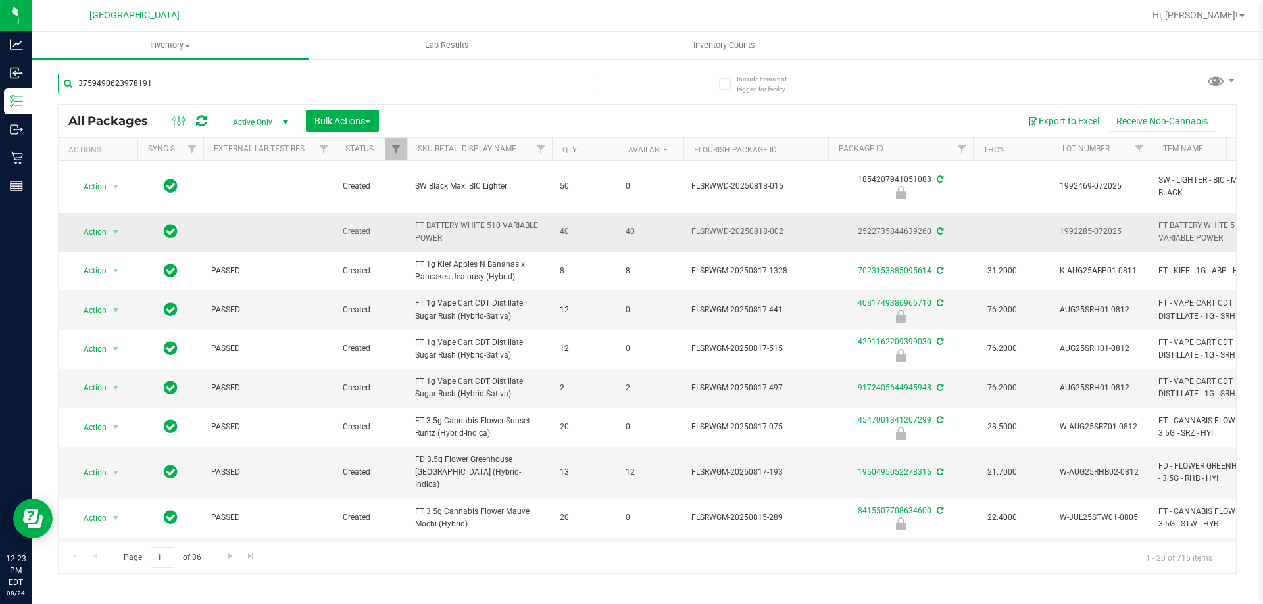
type input "3759490623978191"
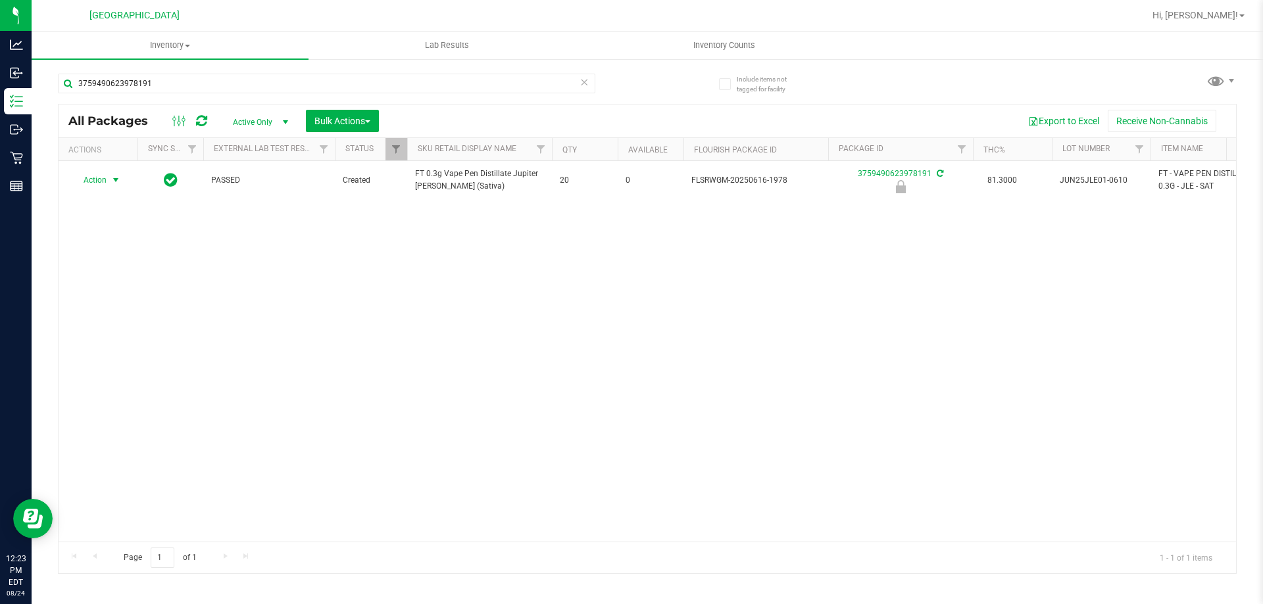
click at [99, 179] on span "Action" at bounding box center [90, 180] width 36 height 18
click at [117, 327] on li "Unlock package" at bounding box center [114, 337] width 84 height 20
drag, startPoint x: 176, startPoint y: 82, endPoint x: 79, endPoint y: 81, distance: 96.7
click at [82, 81] on input "3759490623978191" at bounding box center [326, 84] width 537 height 20
type input "3"
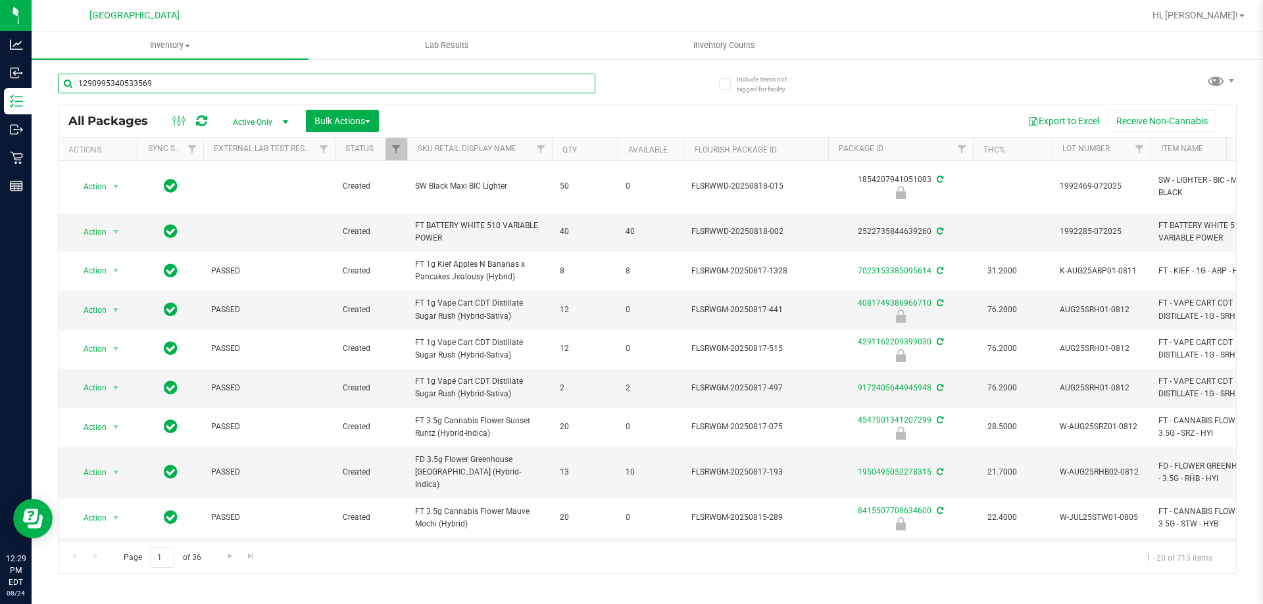
type input "1290995340533569"
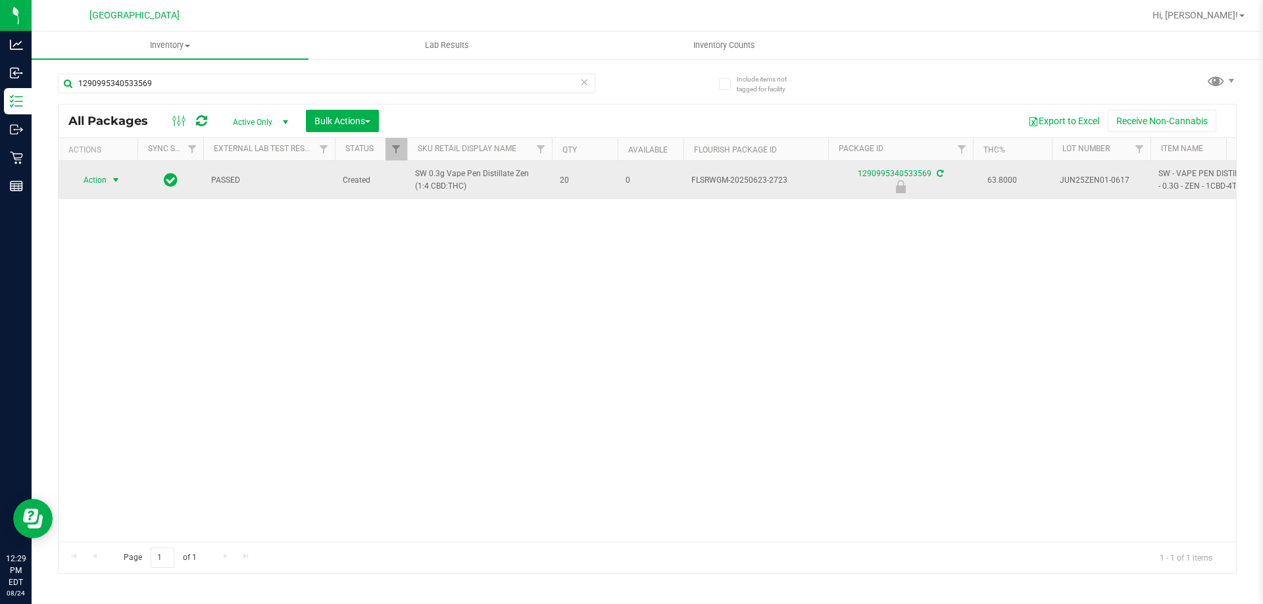
click at [99, 179] on span "Action" at bounding box center [90, 180] width 36 height 18
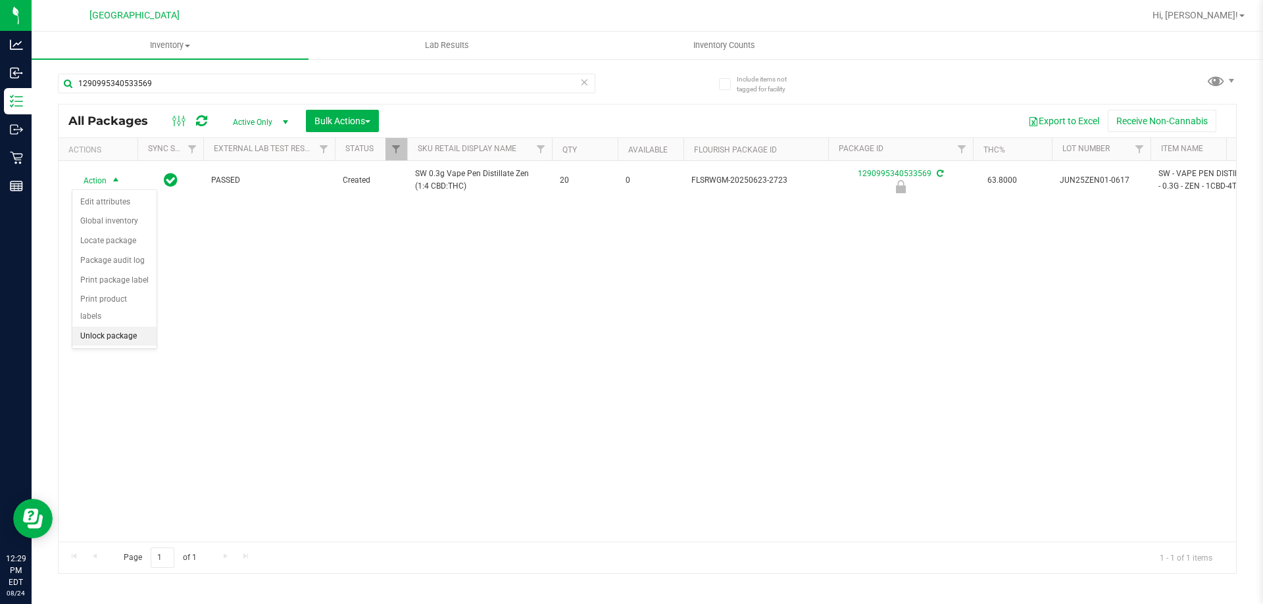
click at [97, 327] on li "Unlock package" at bounding box center [114, 337] width 84 height 20
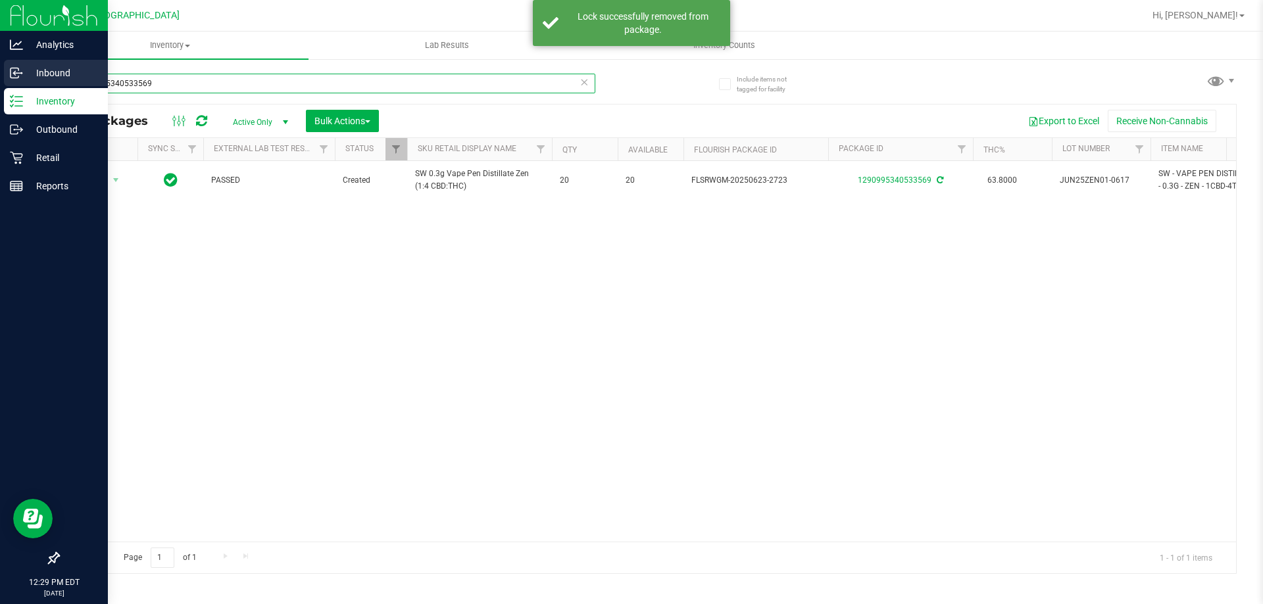
drag, startPoint x: 172, startPoint y: 79, endPoint x: 0, endPoint y: 85, distance: 171.8
click at [0, 85] on div "Analytics Inbound Inventory Outbound Retail Reports 12:29 PM EDT [DATE] 08/24 […" at bounding box center [631, 302] width 1263 height 604
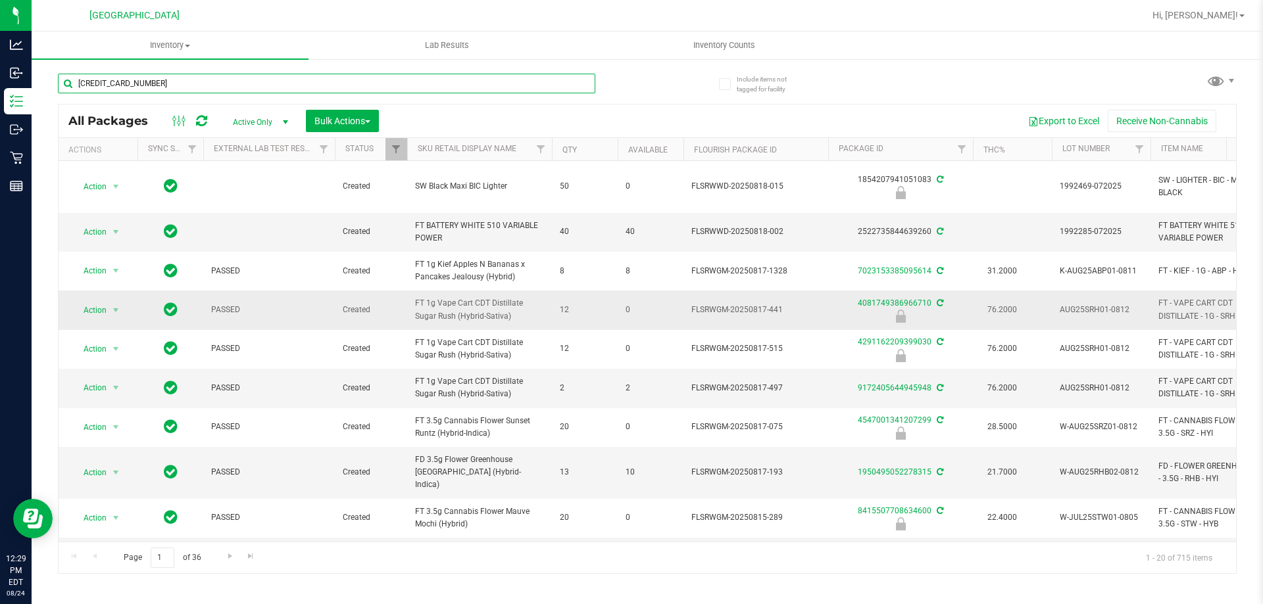
type input "[CREDIT_CARD_NUMBER]"
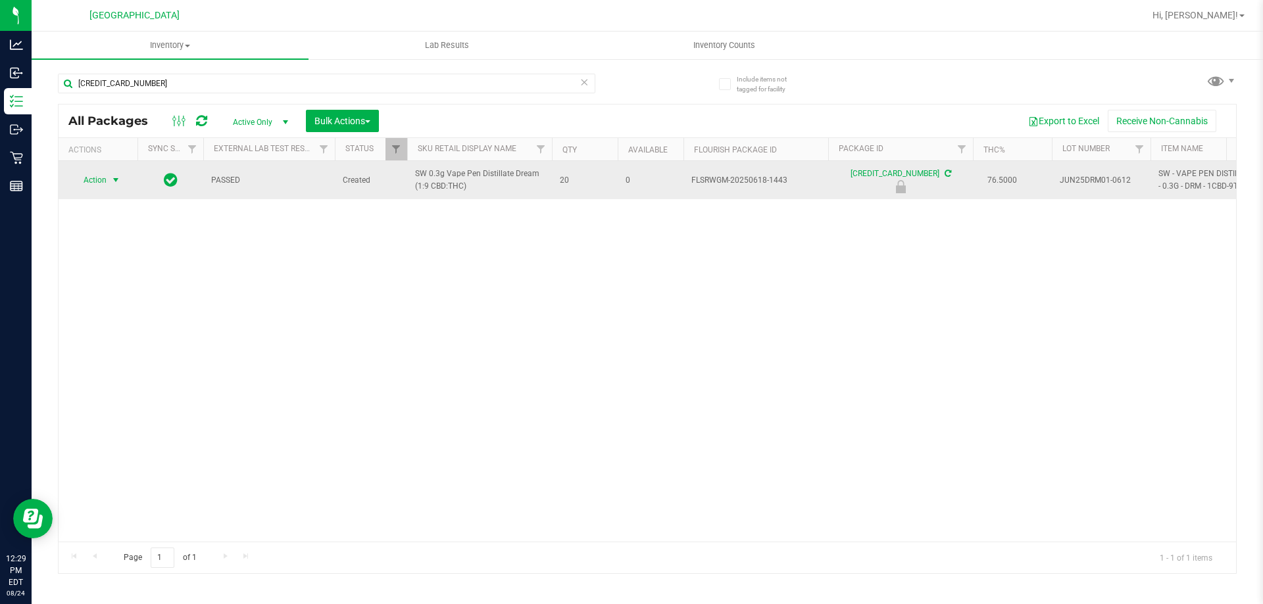
click at [101, 180] on span "Action" at bounding box center [90, 180] width 36 height 18
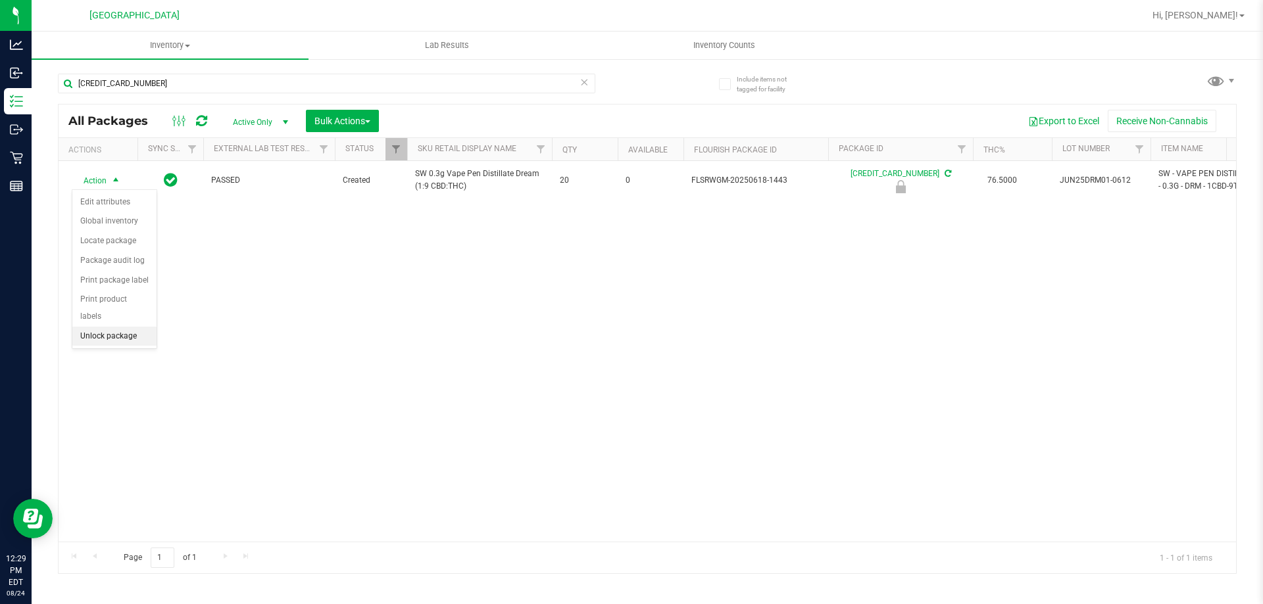
click at [108, 327] on li "Unlock package" at bounding box center [114, 337] width 84 height 20
click at [1232, 18] on span "Hi, [PERSON_NAME]!" at bounding box center [1194, 15] width 85 height 11
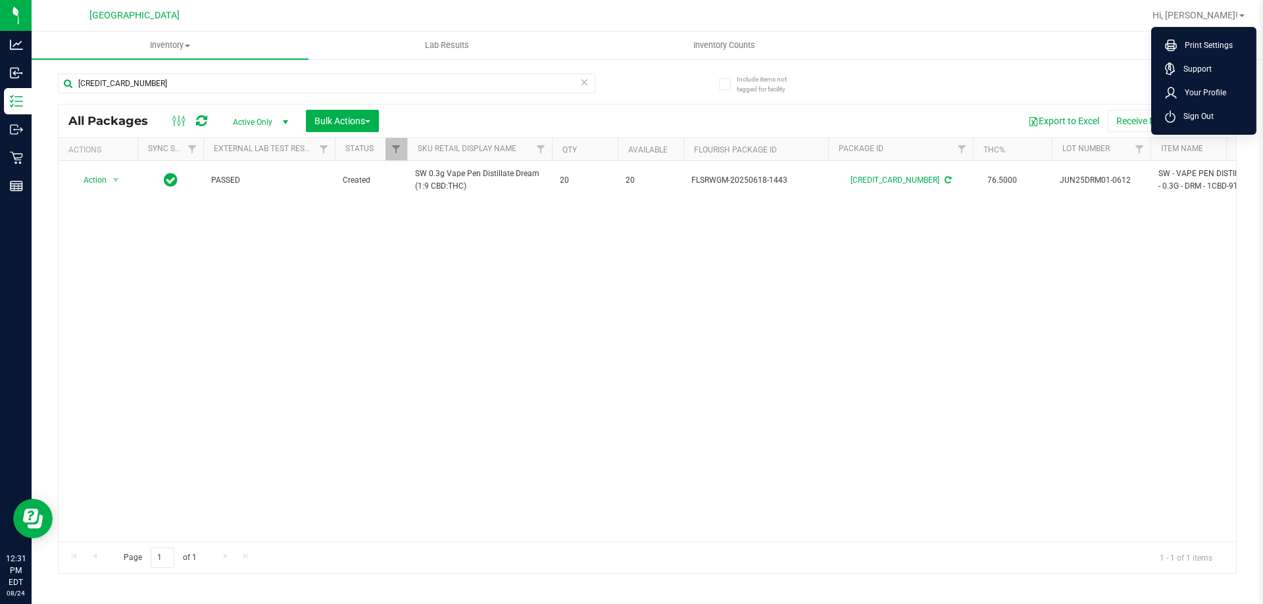
drag, startPoint x: 1019, startPoint y: 346, endPoint x: 813, endPoint y: 0, distance: 402.9
click at [1019, 335] on div "Action Action Adjust qty Create package Edit attributes Global inventory Locate…" at bounding box center [647, 351] width 1177 height 381
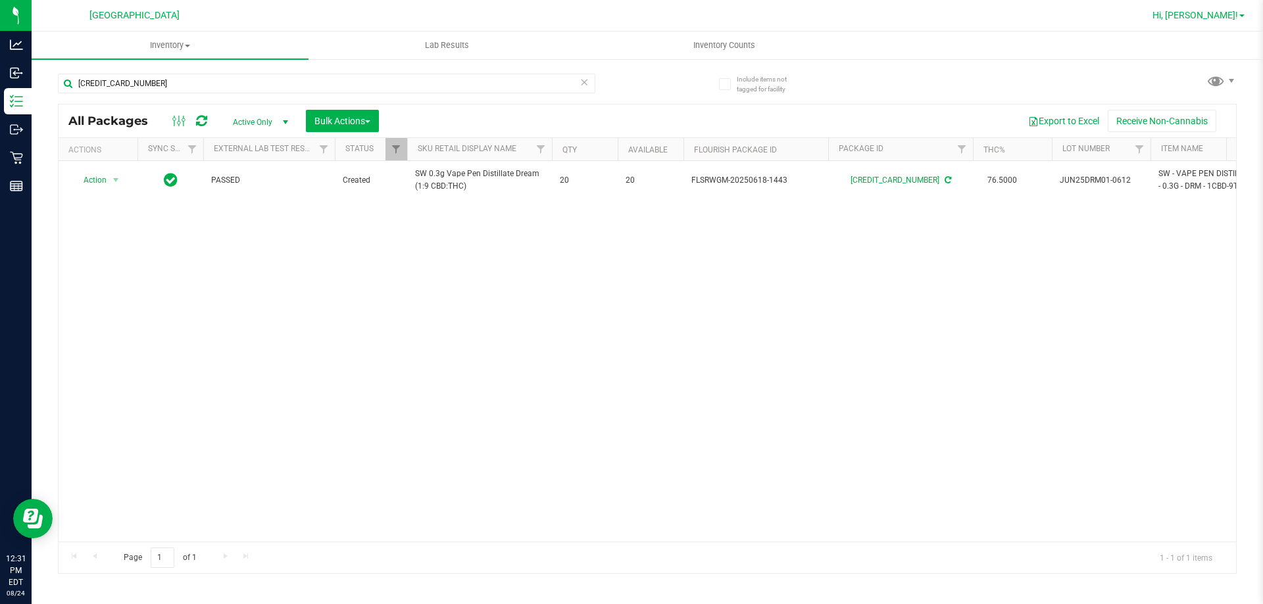
click at [1219, 16] on span "Hi, [PERSON_NAME]!" at bounding box center [1194, 15] width 85 height 11
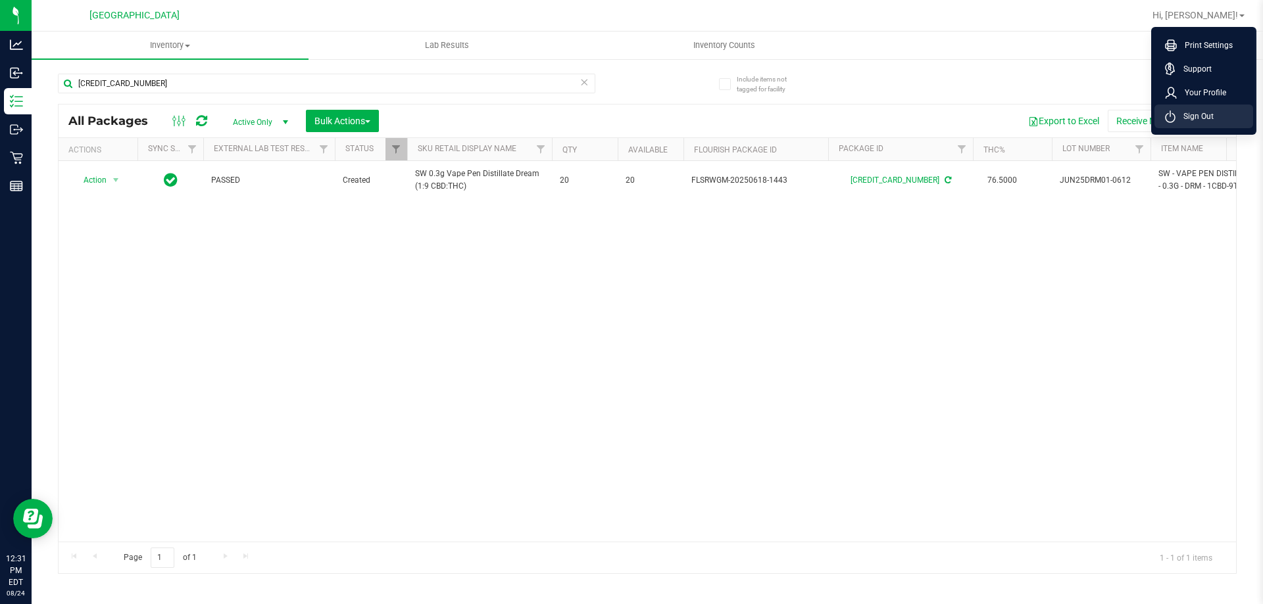
click at [1184, 123] on li "Sign Out" at bounding box center [1203, 117] width 99 height 24
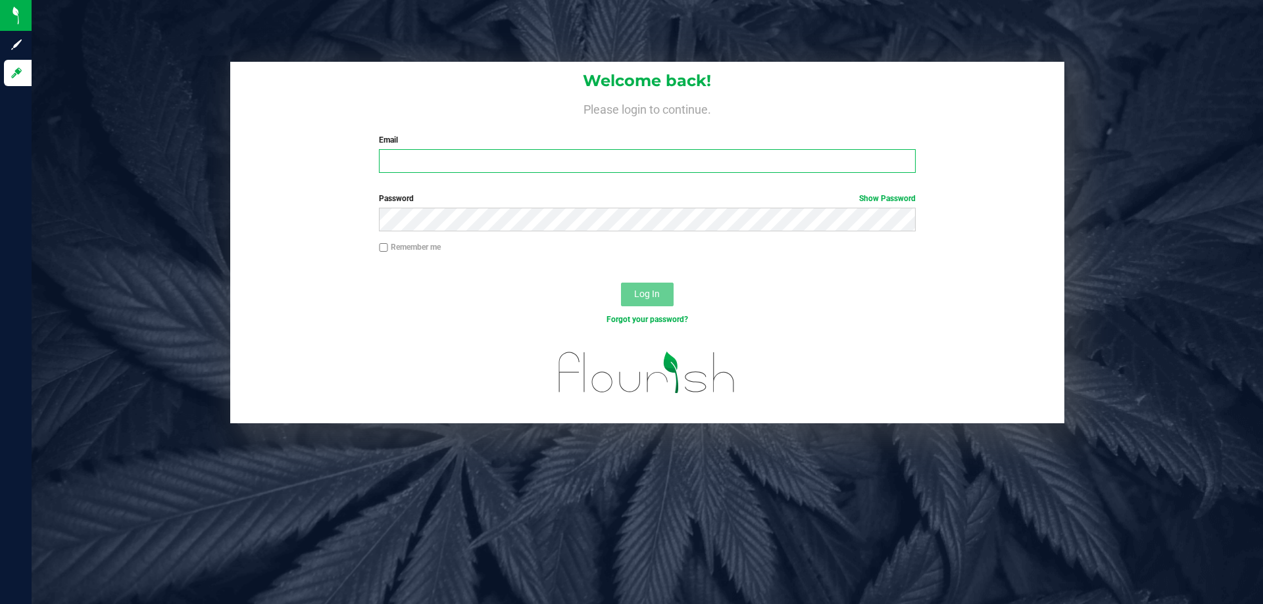
drag, startPoint x: 667, startPoint y: 166, endPoint x: 658, endPoint y: 157, distance: 12.1
click at [665, 164] on input "Email" at bounding box center [647, 161] width 536 height 24
type input "[EMAIL_ADDRESS][DOMAIN_NAME]"
click at [621, 283] on button "Log In" at bounding box center [647, 295] width 53 height 24
